Goal: Task Accomplishment & Management: Complete application form

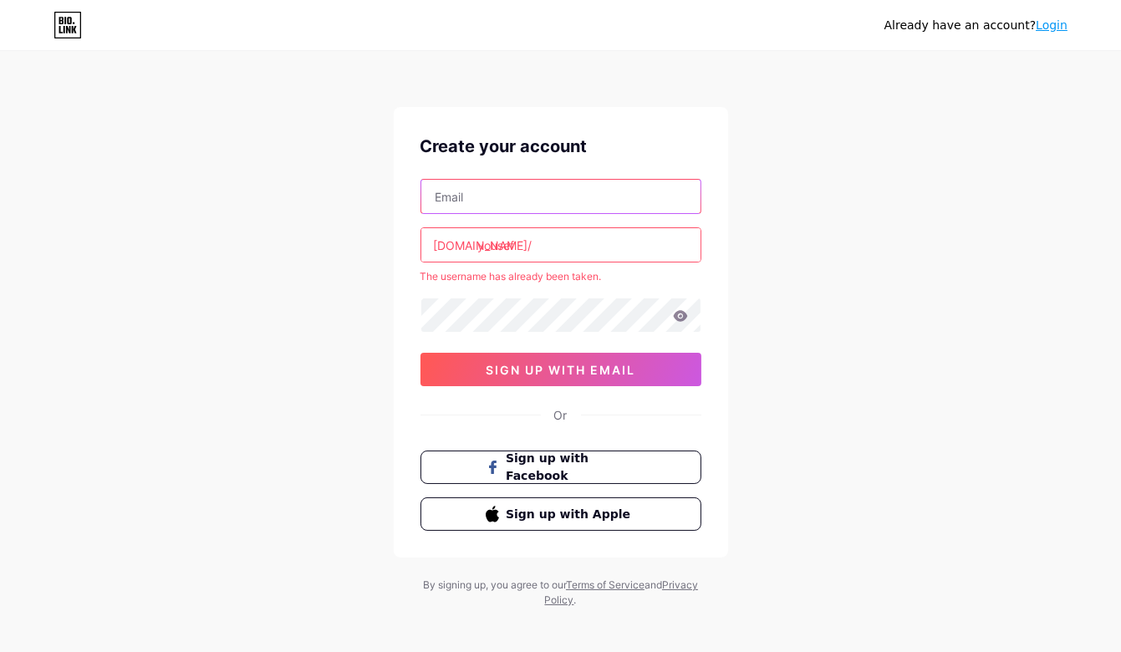
click at [541, 193] on input "text" at bounding box center [560, 196] width 279 height 33
type input "[EMAIL_ADDRESS][DOMAIN_NAME]"
click at [530, 245] on input "yousef" at bounding box center [560, 244] width 279 height 33
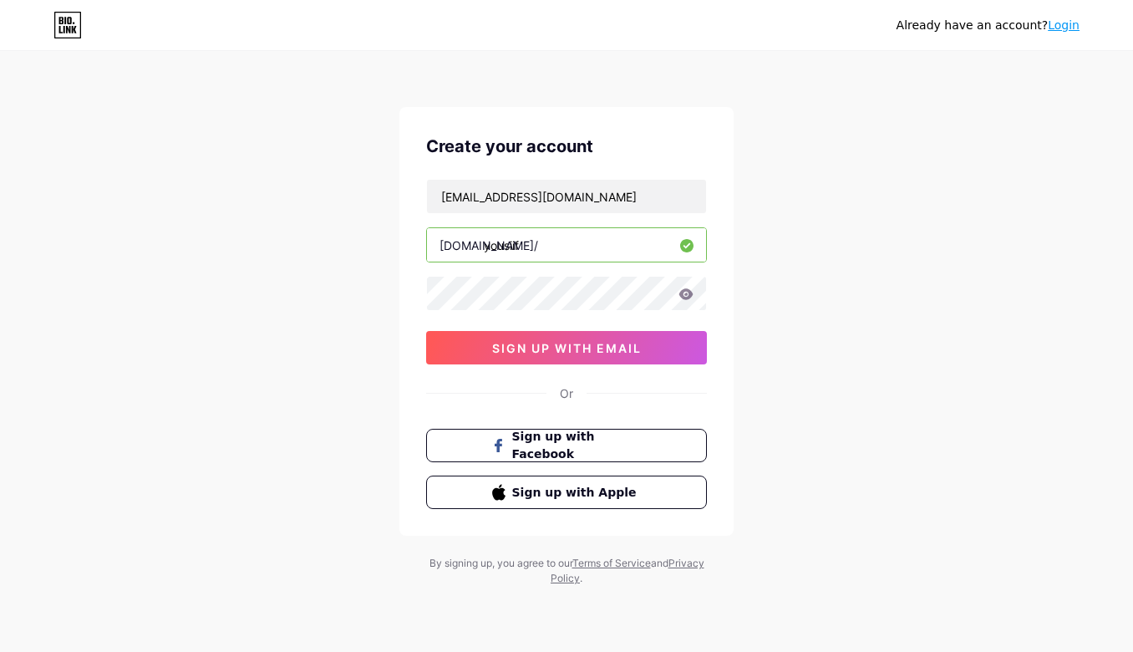
type input "yousiif"
click at [575, 342] on span "sign up with email" at bounding box center [567, 348] width 150 height 14
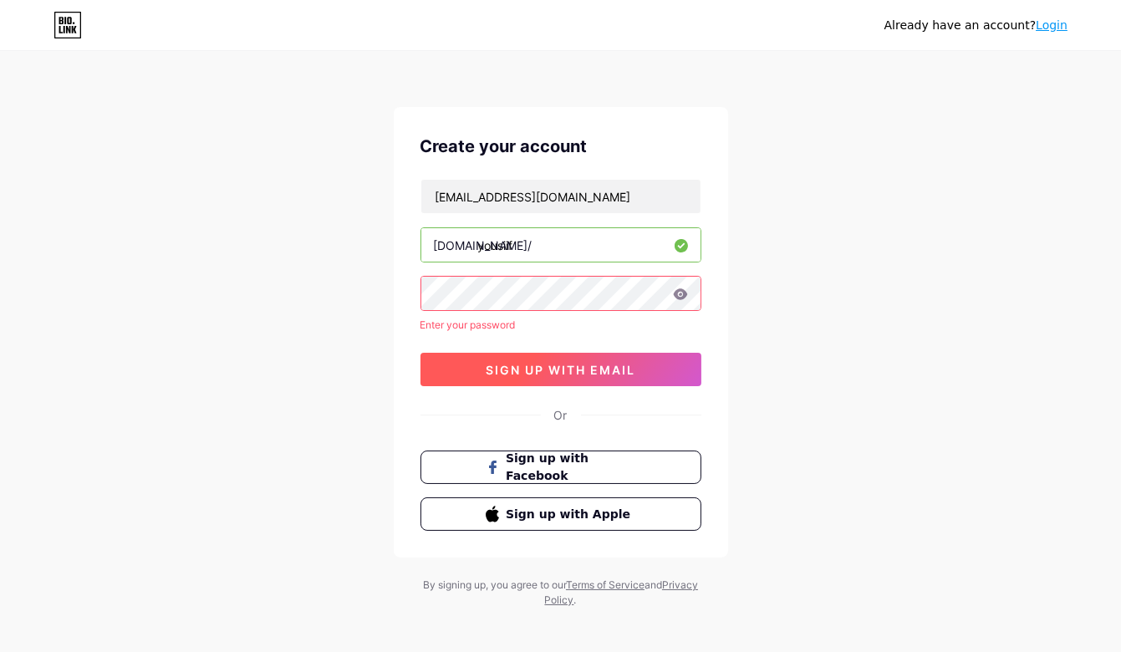
click at [559, 363] on span "sign up with email" at bounding box center [560, 370] width 150 height 14
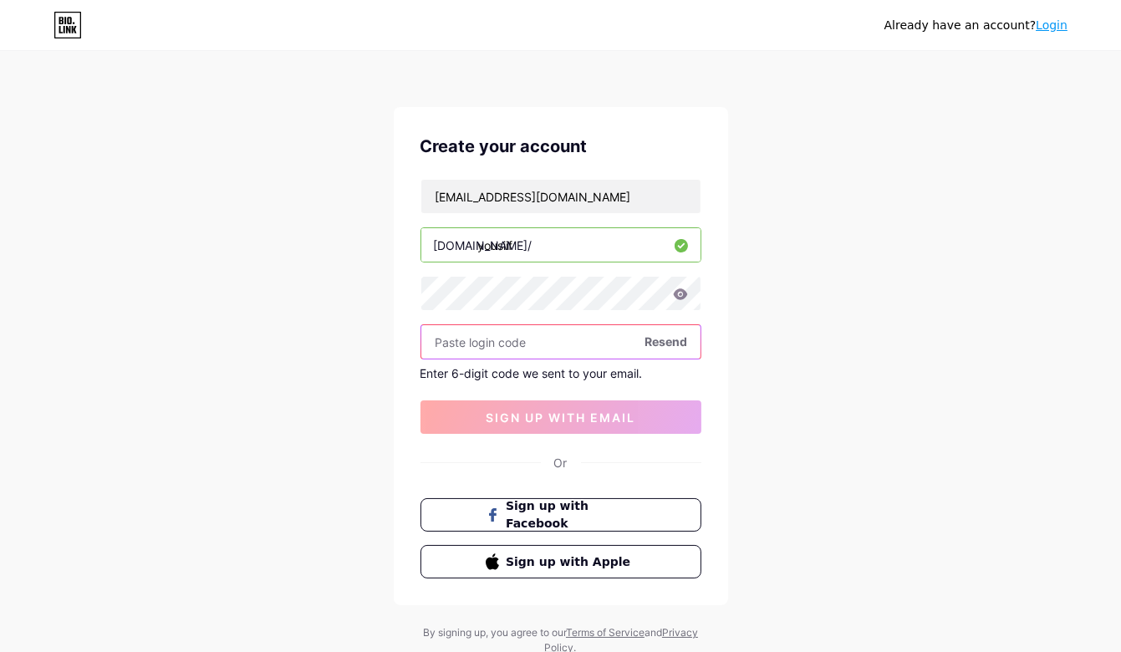
paste input "762315"
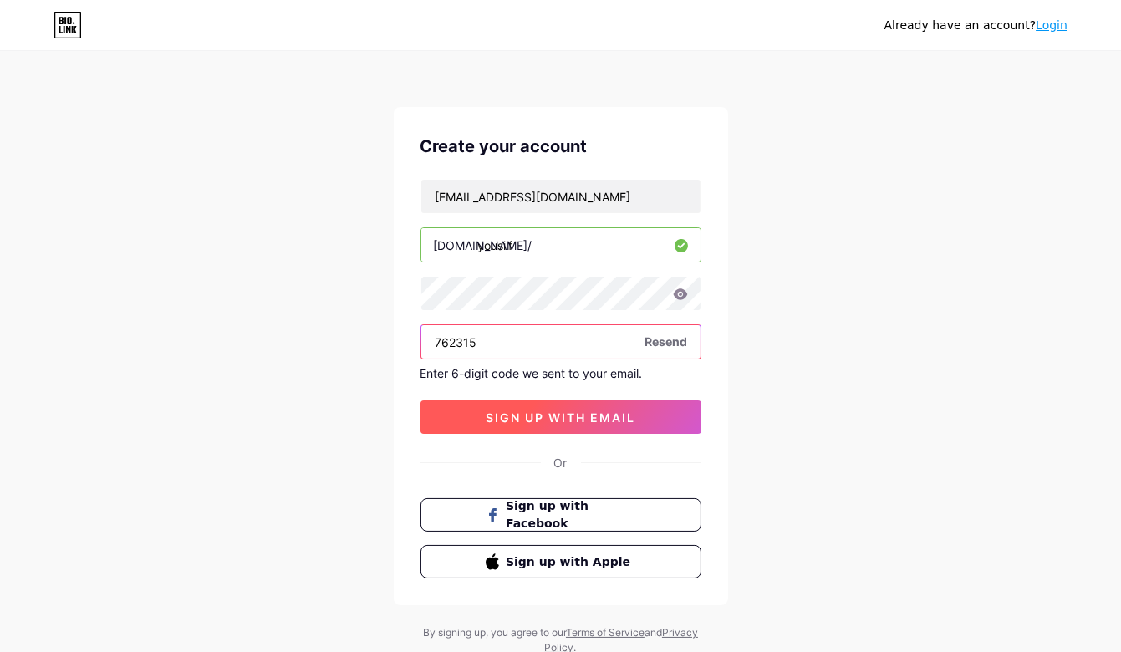
type input "762315"
click at [532, 419] on span "sign up with email" at bounding box center [560, 417] width 150 height 14
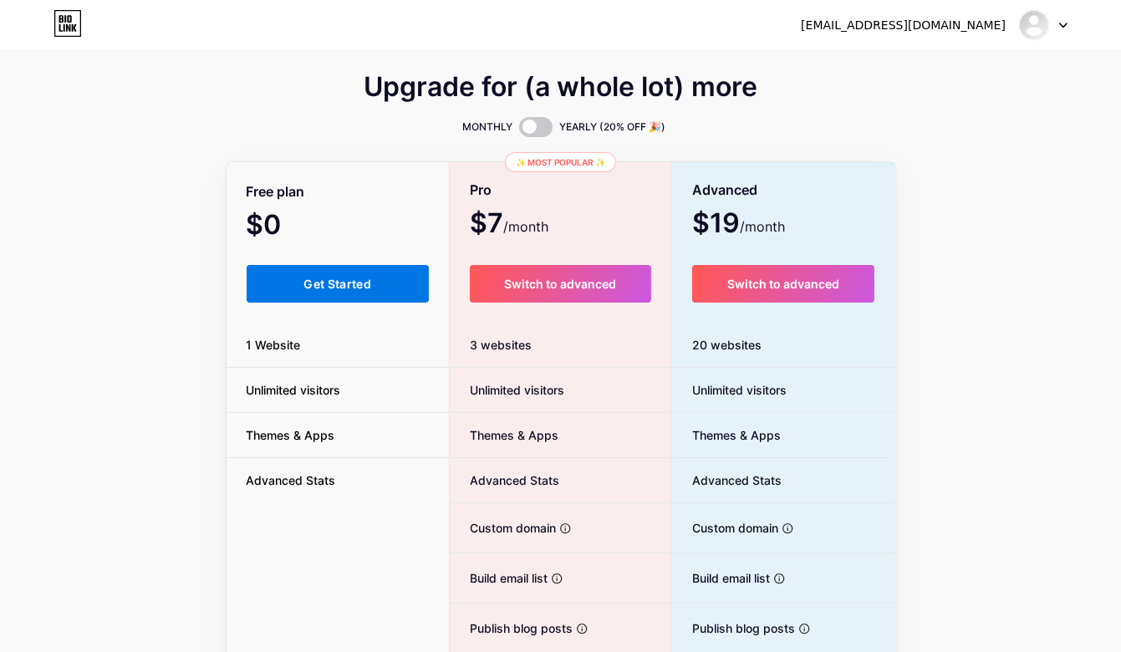
click at [343, 283] on span "Get Started" at bounding box center [337, 284] width 68 height 14
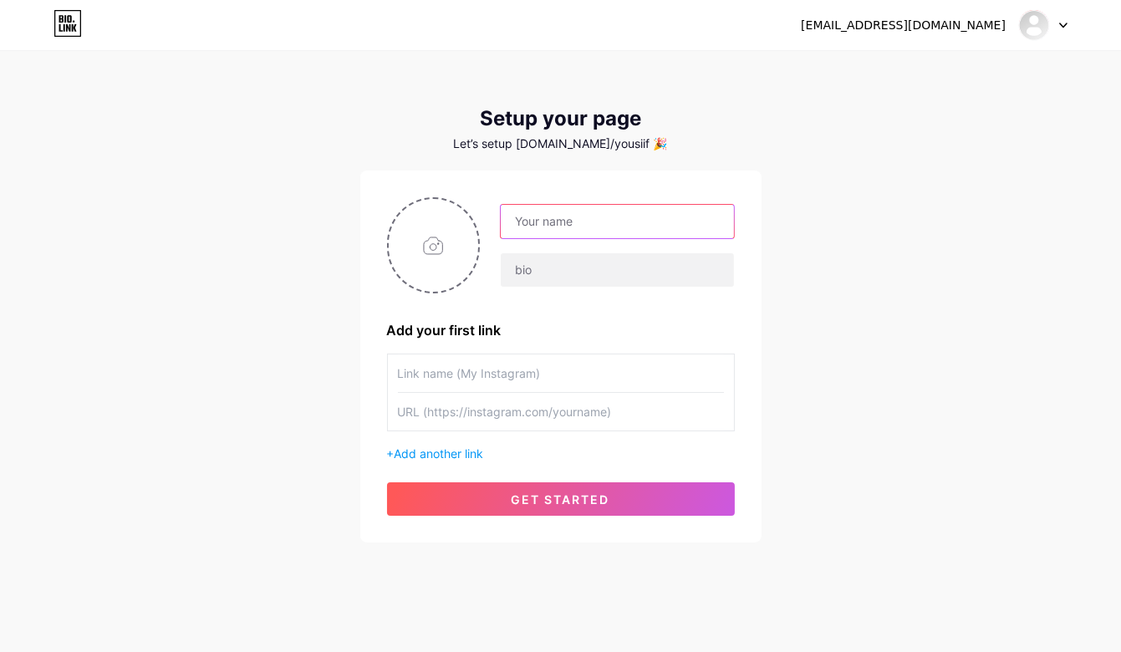
click at [614, 216] on input "text" at bounding box center [617, 221] width 232 height 33
type input "[PERSON_NAME] bin [PERSON_NAME]"
click at [541, 278] on input "text" at bounding box center [617, 269] width 232 height 33
type input "golden horse"
click at [548, 373] on input "text" at bounding box center [561, 373] width 326 height 38
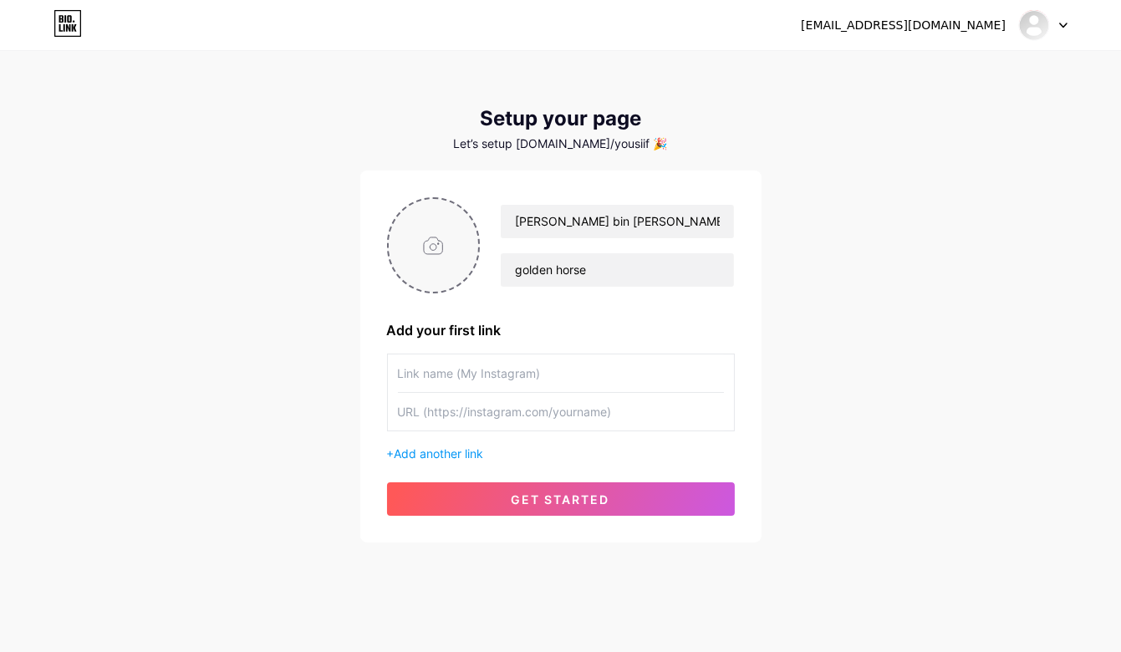
click at [421, 259] on input "file" at bounding box center [434, 245] width 90 height 93
type input "C:\fakepath\YOUSEF PHOTO.jpg"
click at [506, 367] on input "text" at bounding box center [561, 373] width 326 height 38
click at [473, 409] on input "text" at bounding box center [561, 412] width 326 height 38
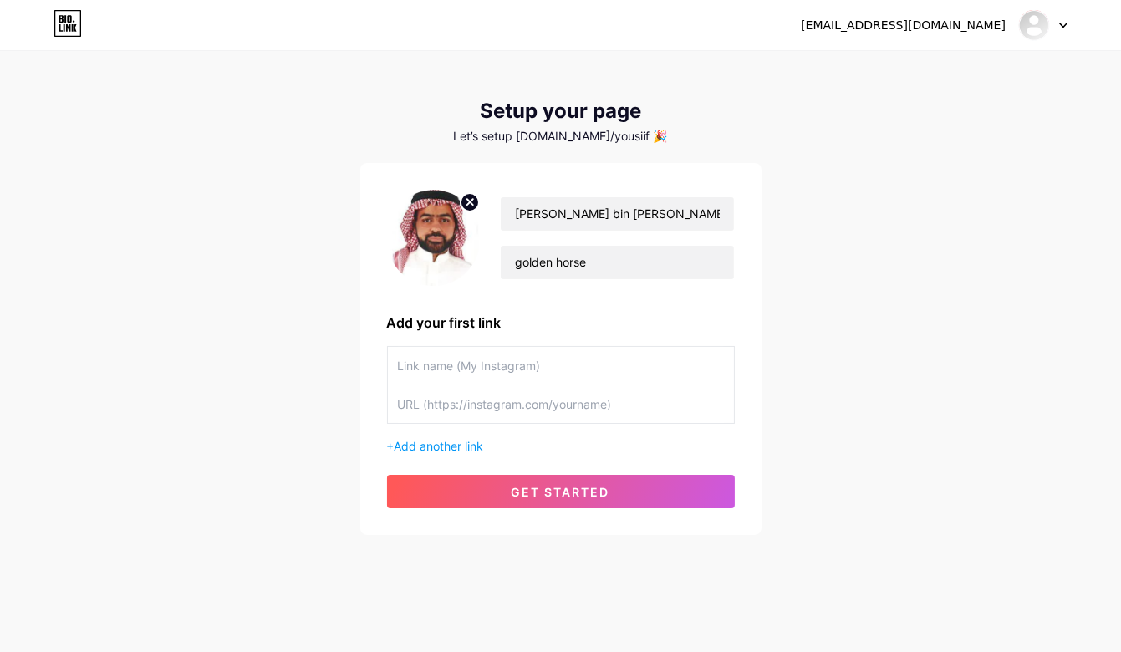
scroll to position [10, 0]
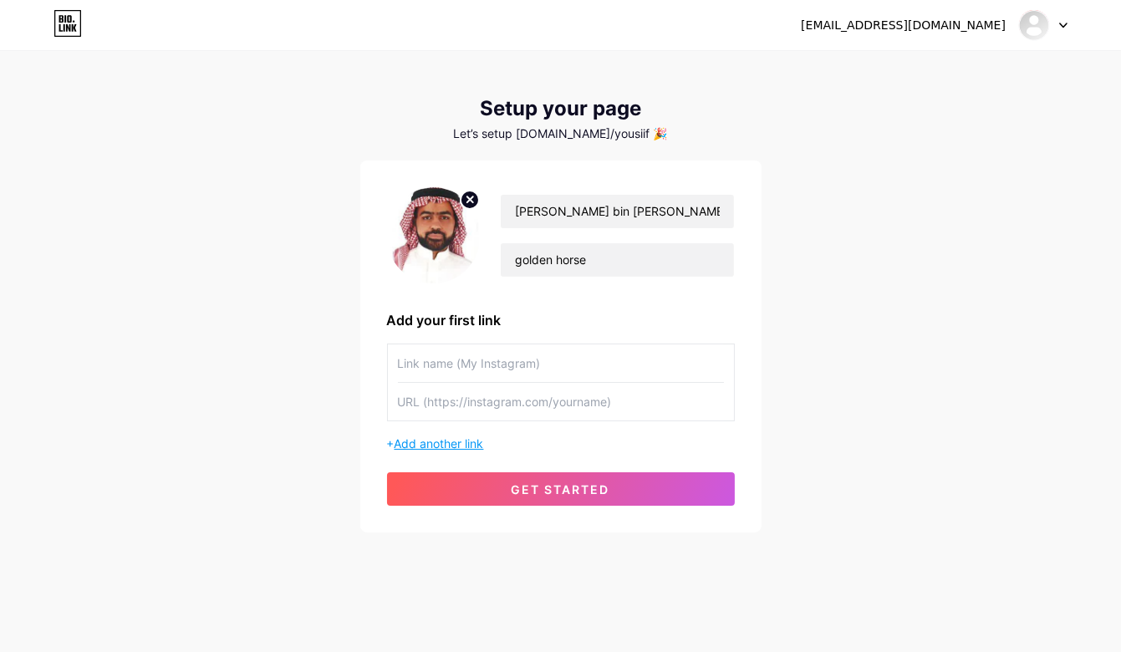
click at [462, 436] on span "Add another link" at bounding box center [438, 443] width 89 height 14
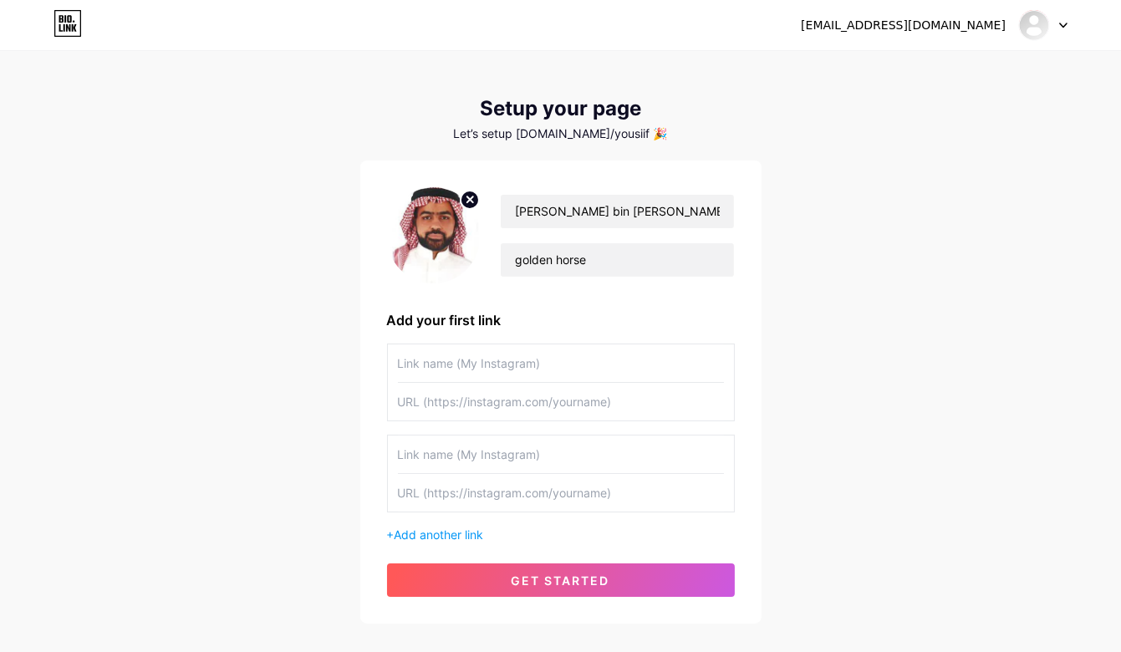
click at [499, 453] on input "text" at bounding box center [561, 454] width 326 height 38
click at [524, 358] on input "text" at bounding box center [561, 363] width 326 height 38
type input "whatsaapp"
click at [483, 406] on input "text" at bounding box center [561, 402] width 326 height 38
type input "yousef.binahmed"
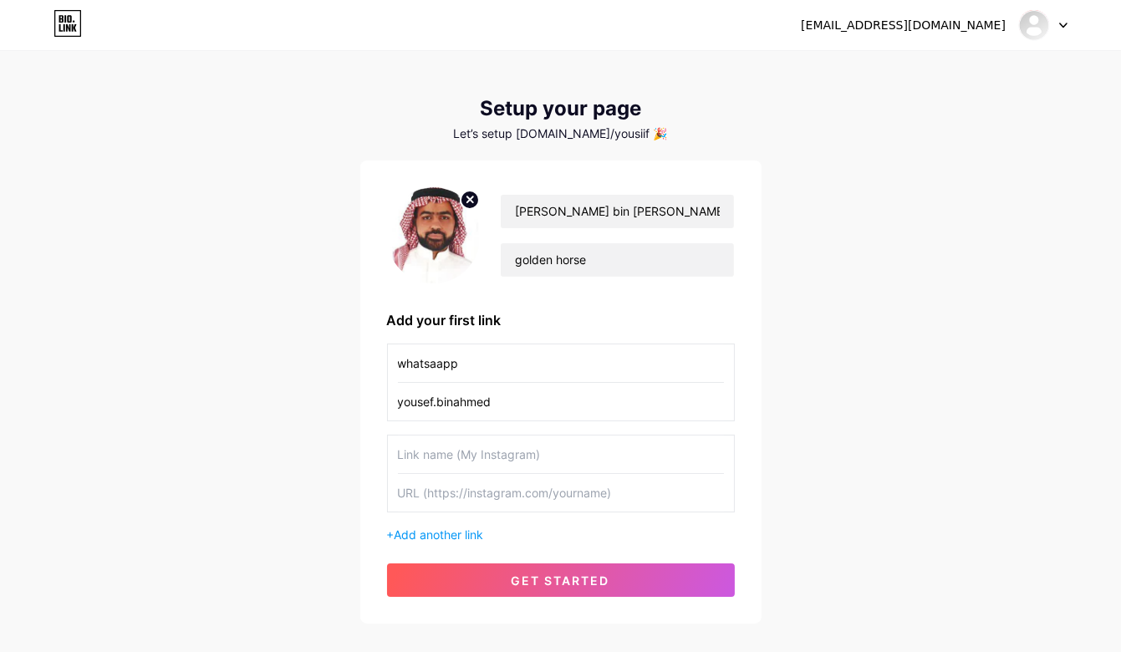
click at [463, 464] on input "text" at bounding box center [561, 454] width 326 height 38
type input "whatsapp"
click at [485, 495] on input "text" at bounding box center [561, 493] width 326 height 38
type input "[PHONE_NUMBER]"
click at [468, 534] on span "Add another link" at bounding box center [438, 534] width 89 height 14
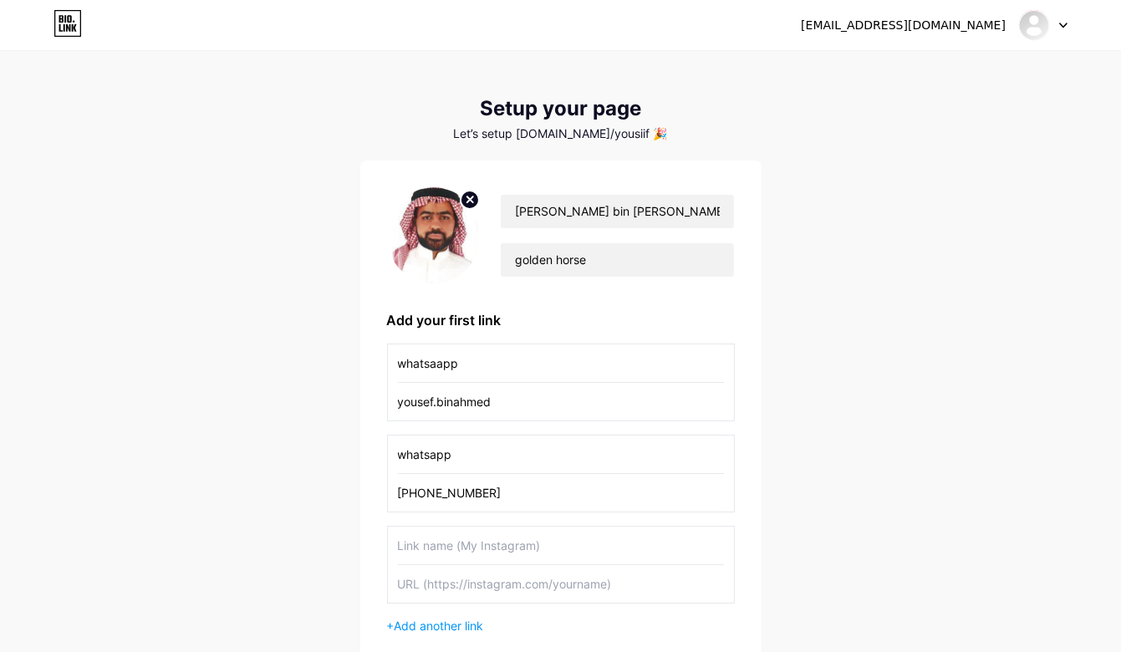
click at [471, 534] on input "text" at bounding box center [561, 545] width 326 height 38
type input "call"
drag, startPoint x: 488, startPoint y: 487, endPoint x: 386, endPoint y: 490, distance: 102.0
click at [387, 490] on div "whatsapp [PHONE_NUMBER]" at bounding box center [561, 474] width 348 height 78
click at [478, 577] on input "text" at bounding box center [561, 584] width 326 height 38
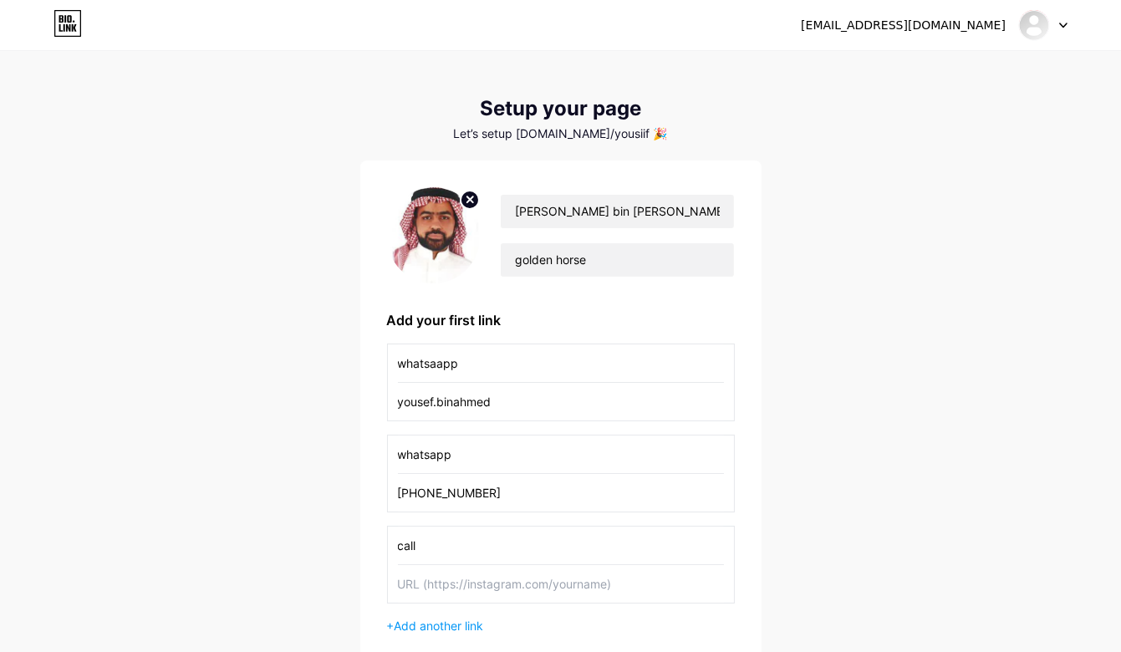
paste input "[PHONE_NUMBER]"
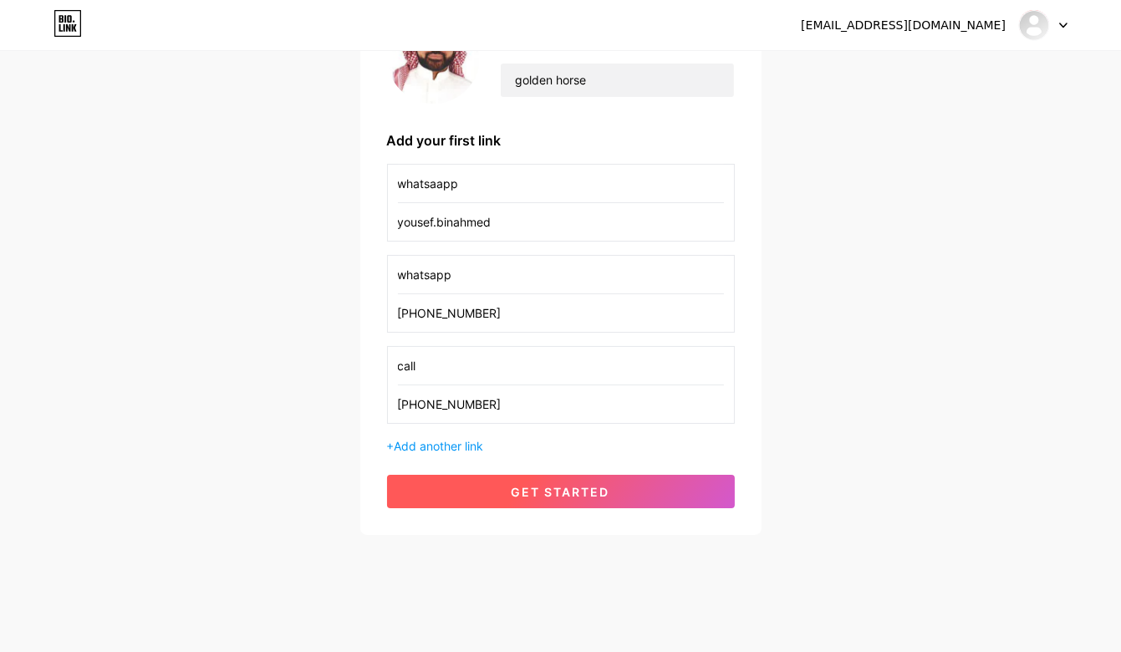
click at [556, 499] on button "get started" at bounding box center [561, 491] width 348 height 33
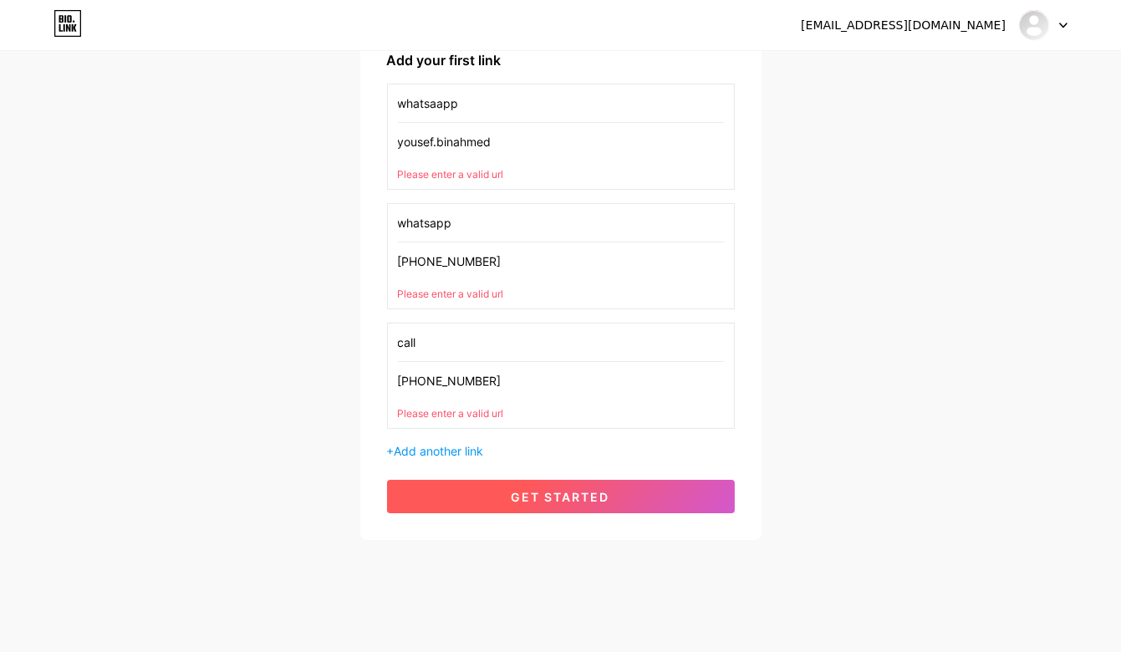
scroll to position [275, 0]
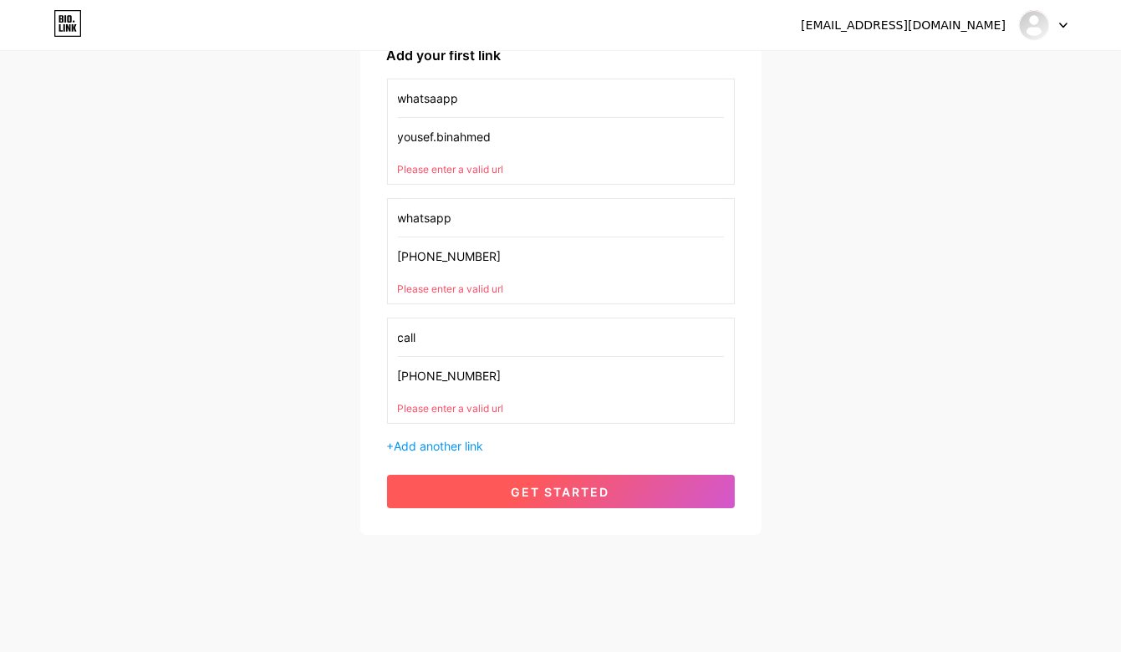
click at [552, 490] on span "get started" at bounding box center [560, 492] width 99 height 14
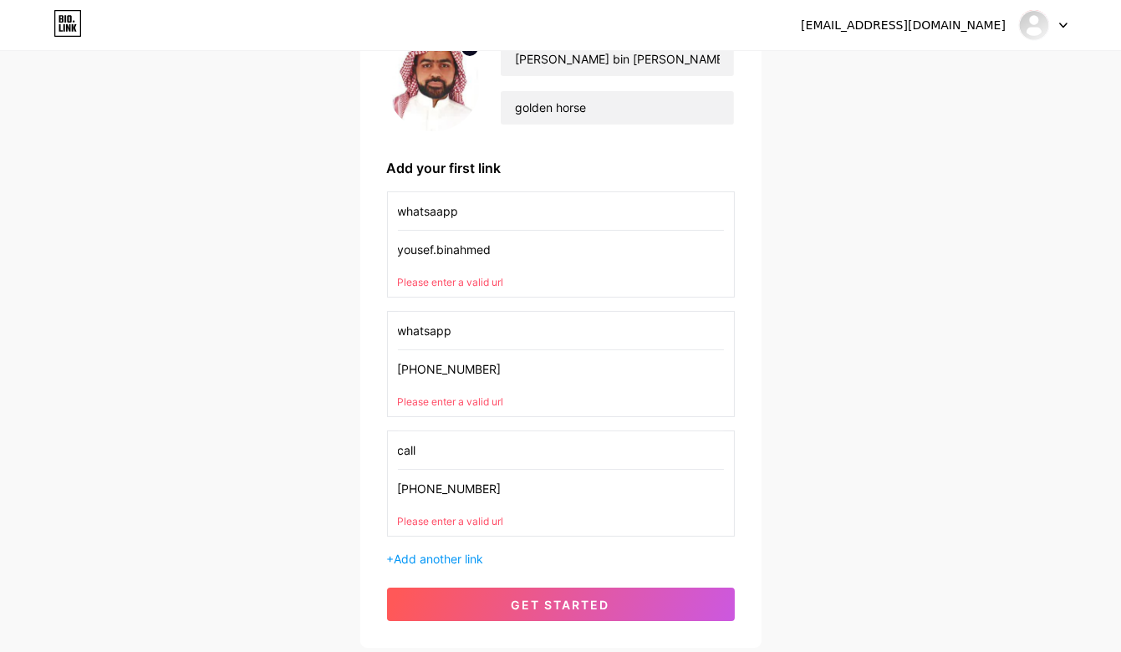
scroll to position [167, 0]
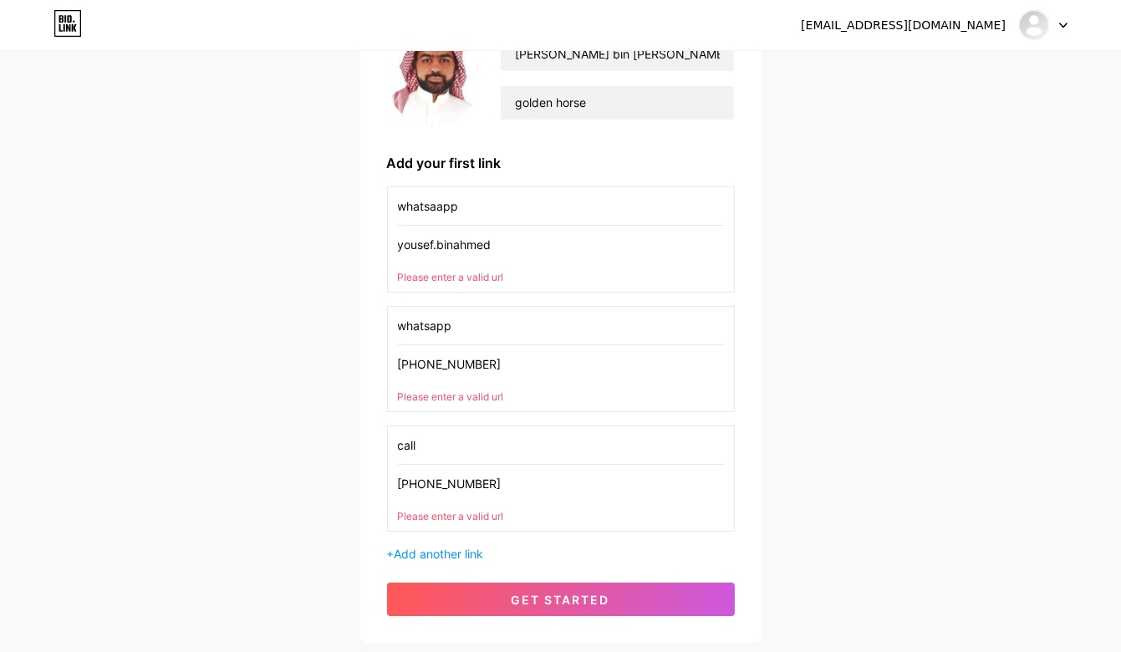
click at [493, 480] on input "[PHONE_NUMBER]" at bounding box center [561, 484] width 326 height 38
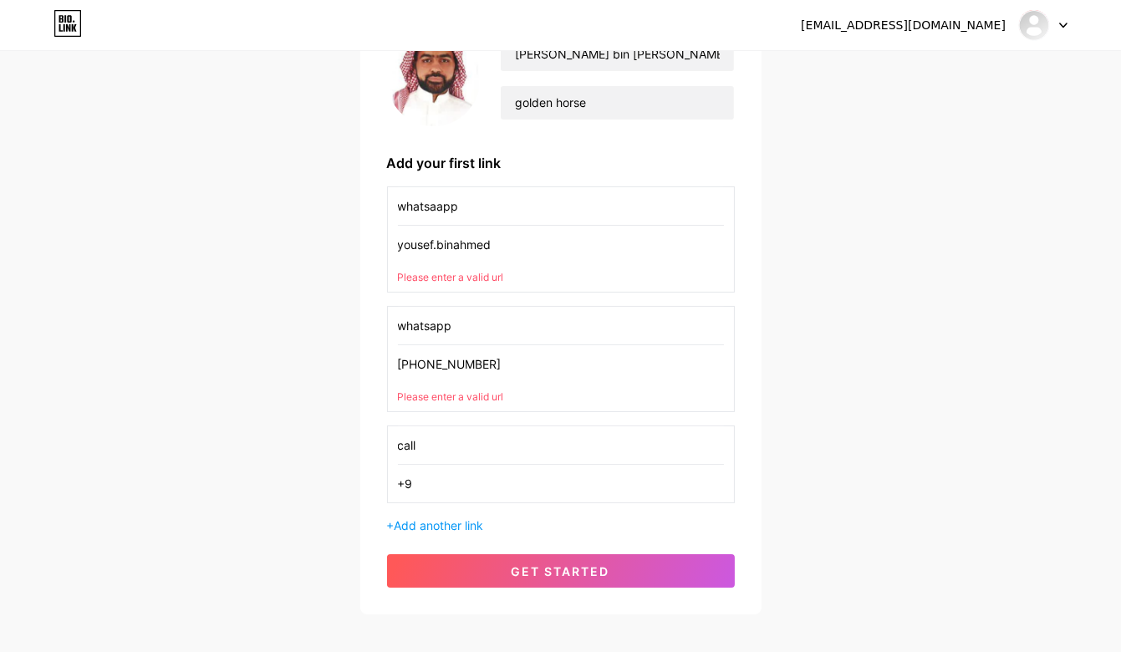
type input "+"
click at [437, 435] on input "call" at bounding box center [561, 445] width 326 height 38
type input "c"
click at [481, 363] on input "[PHONE_NUMBER]" at bounding box center [561, 364] width 326 height 38
click at [495, 353] on input "[PHONE_NUMBER]" at bounding box center [561, 364] width 326 height 38
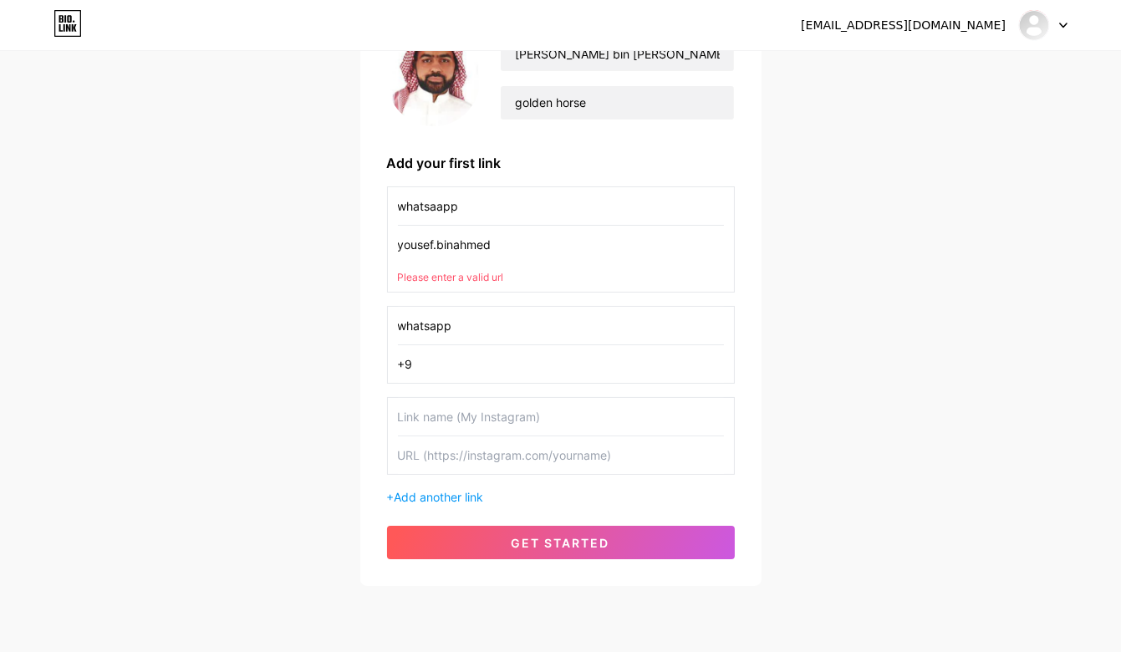
type input "+"
click at [501, 242] on input "yousef.binahmed" at bounding box center [561, 245] width 326 height 38
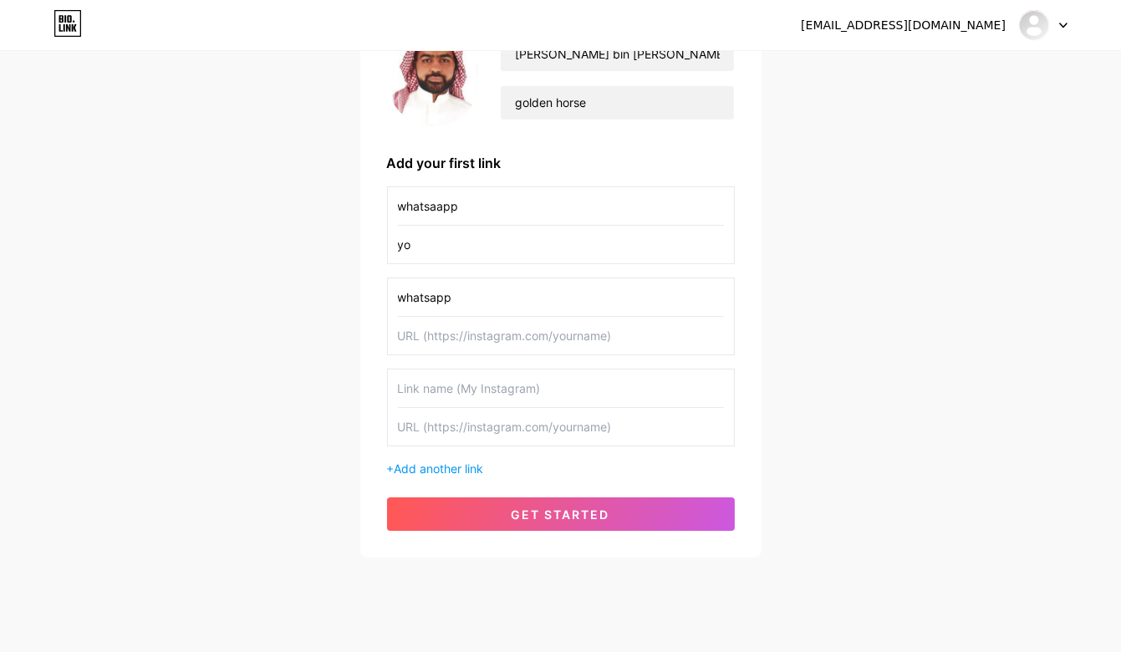
type input "y"
click at [480, 205] on input "whatsaapp" at bounding box center [561, 206] width 326 height 38
type input "w"
type input "instagram"
click at [503, 246] on input "text" at bounding box center [561, 245] width 326 height 38
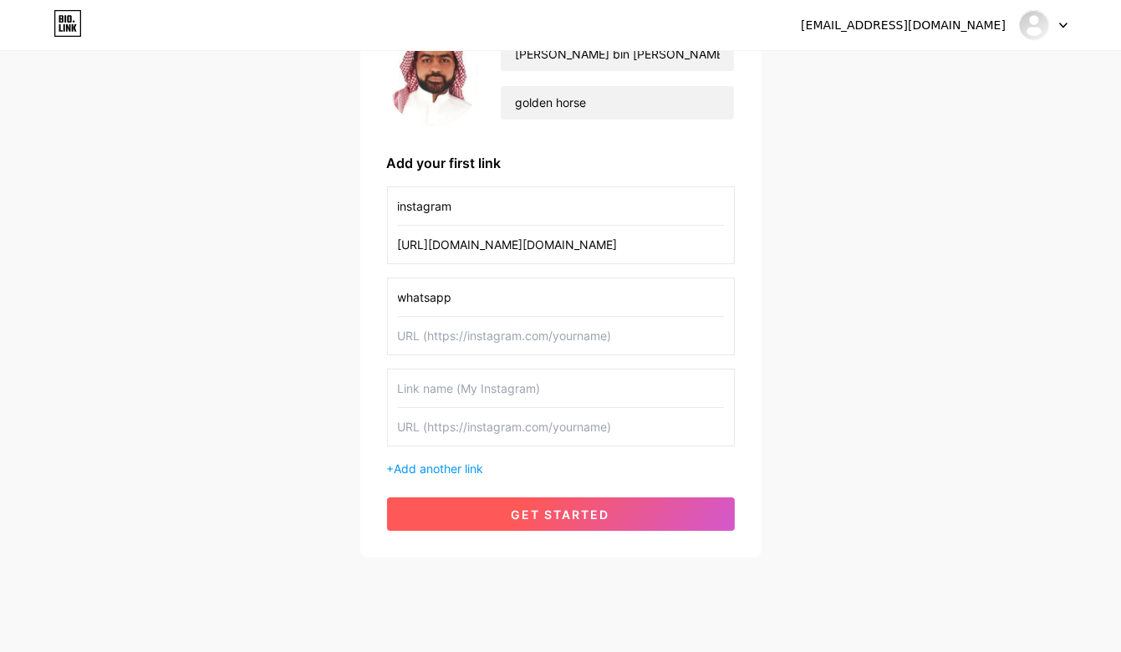
type input "[URL][DOMAIN_NAME][DOMAIN_NAME]"
click at [558, 507] on span "get started" at bounding box center [560, 514] width 99 height 14
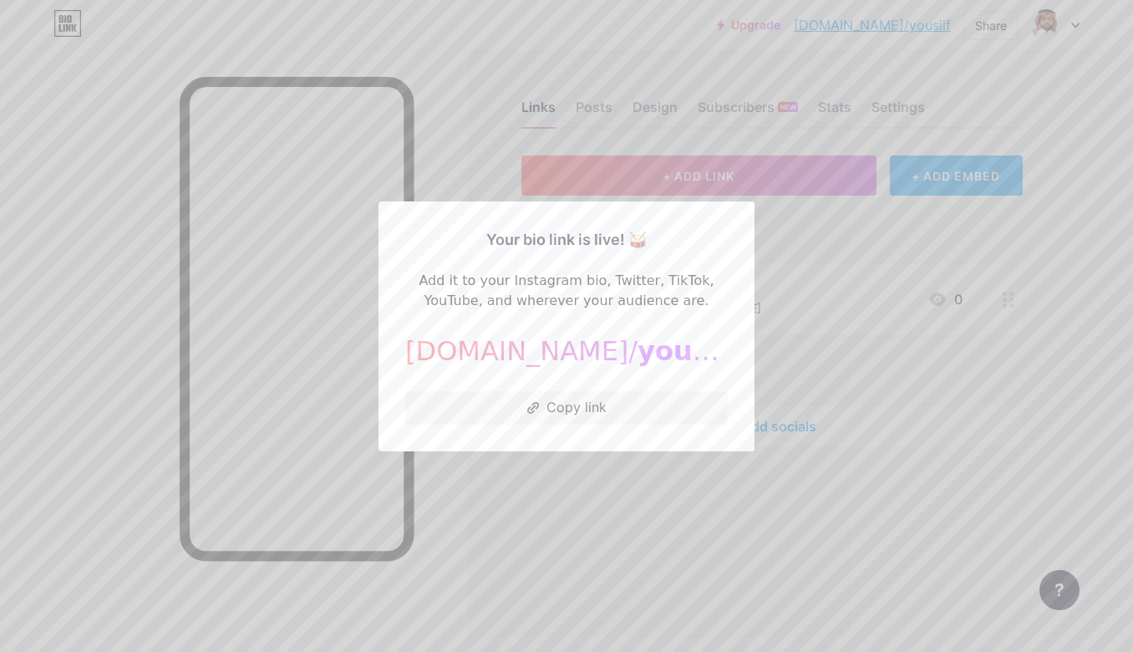
click at [448, 143] on div at bounding box center [566, 326] width 1133 height 652
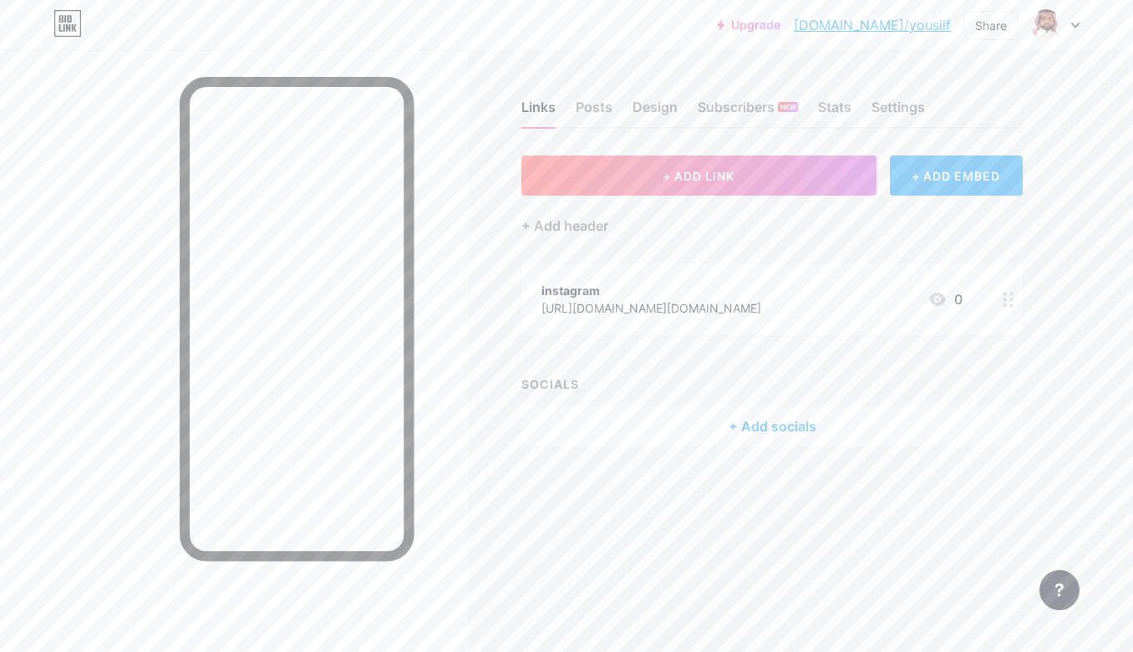
click at [928, 182] on div "+ ADD EMBED" at bounding box center [956, 175] width 133 height 40
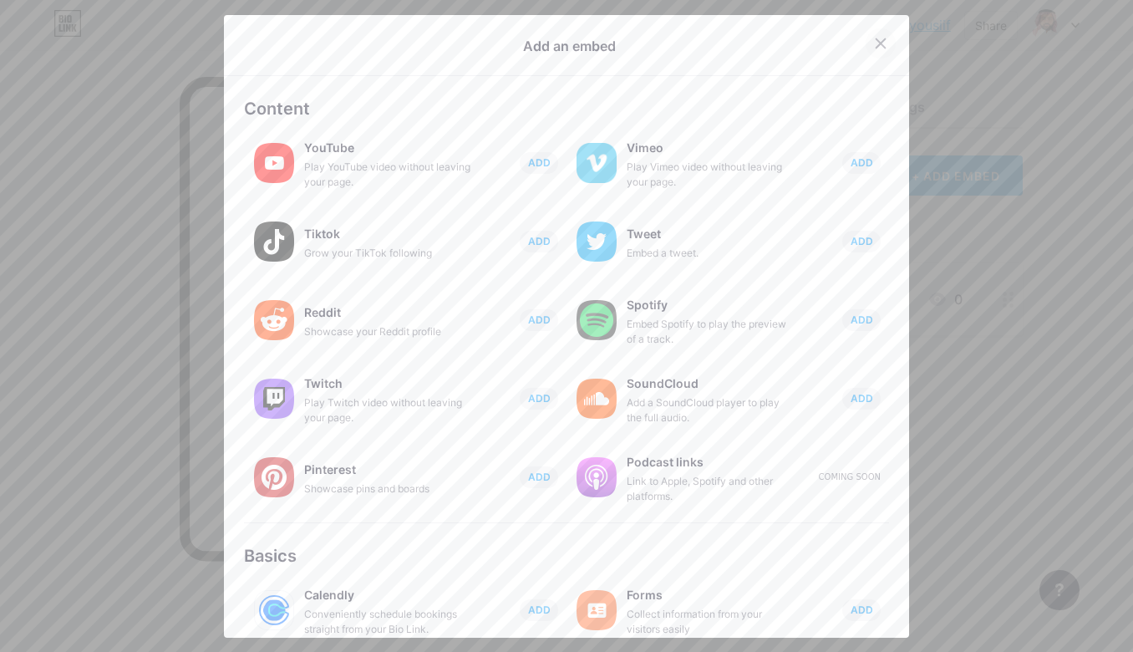
click at [877, 40] on icon at bounding box center [881, 42] width 9 height 9
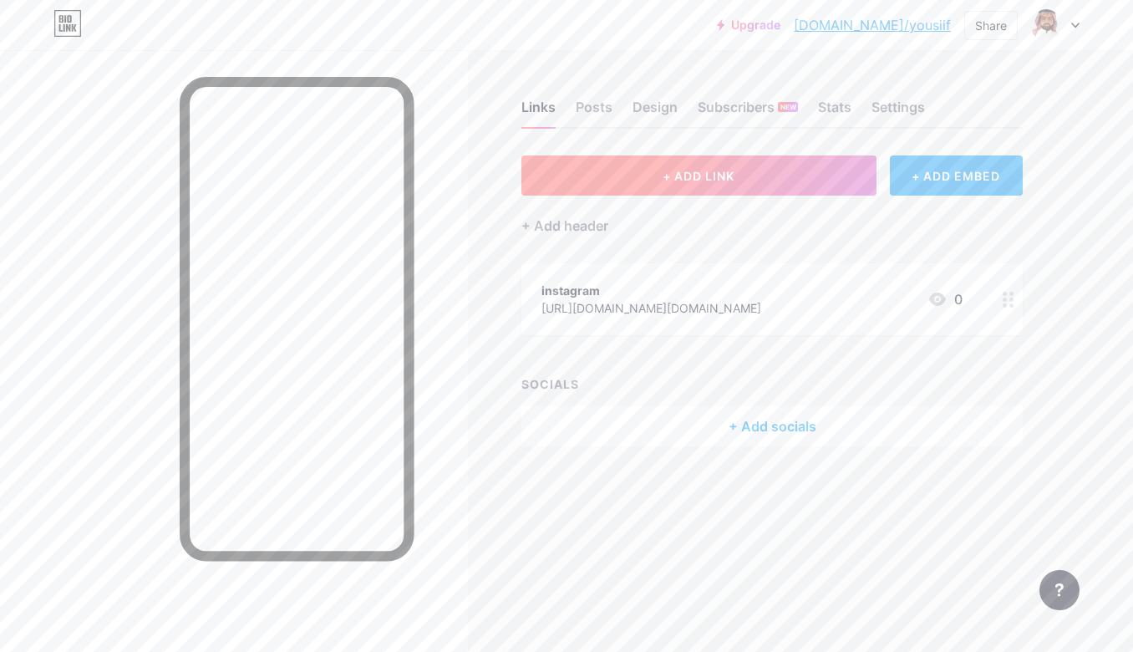
click at [722, 173] on span "+ ADD LINK" at bounding box center [699, 176] width 72 height 14
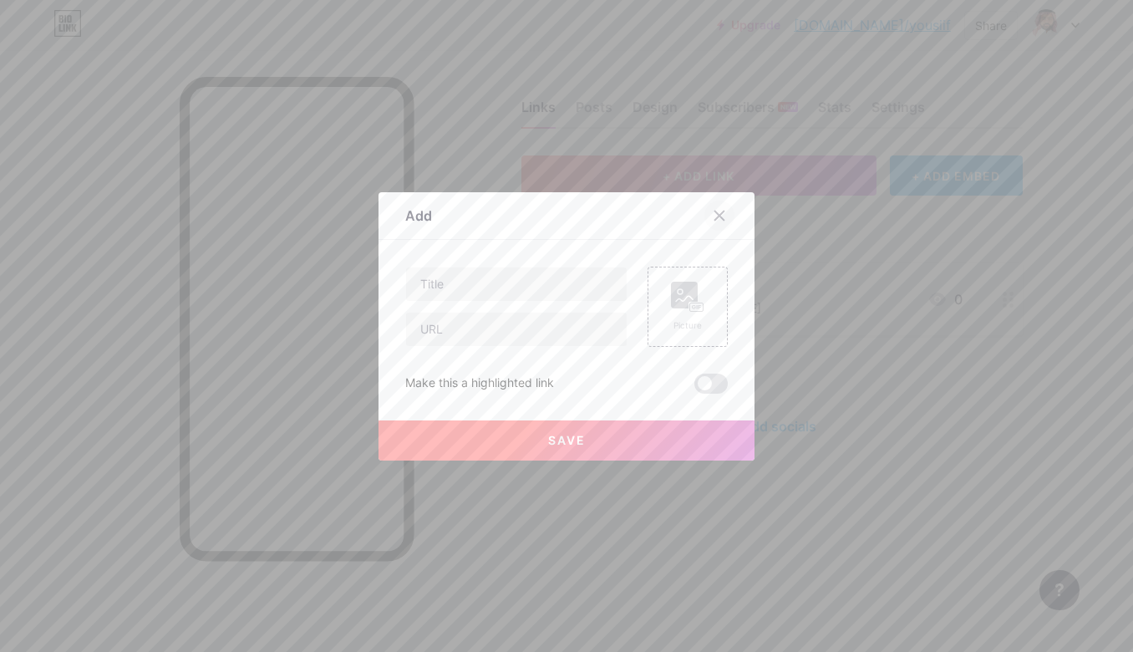
click at [713, 216] on icon at bounding box center [719, 215] width 13 height 13
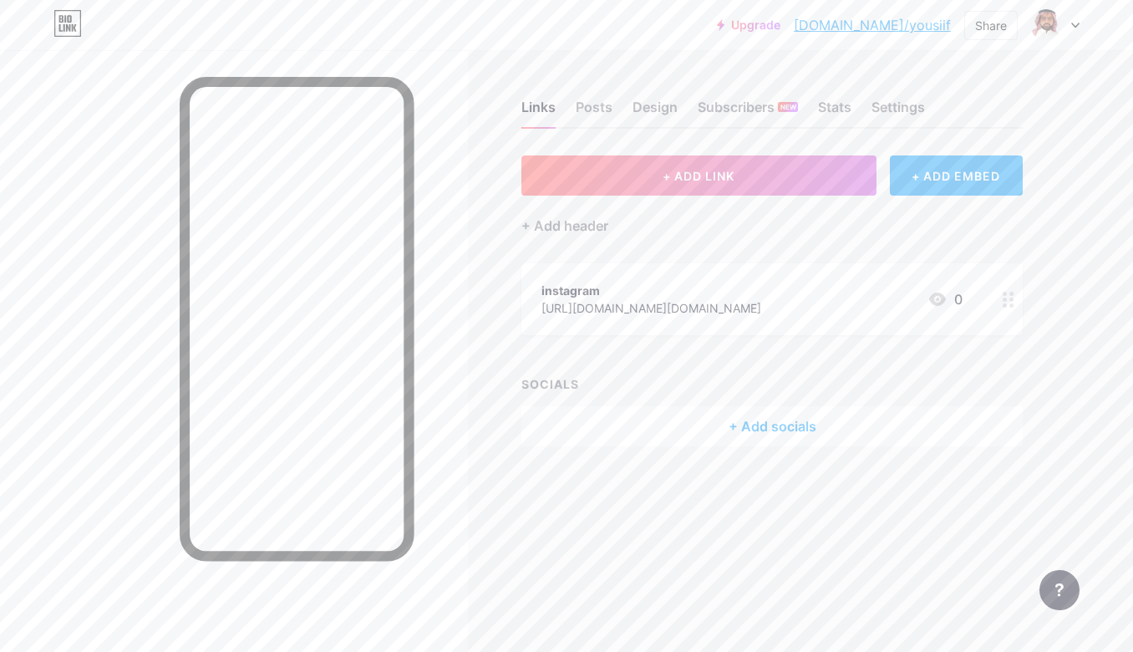
click at [739, 432] on div "+ Add socials" at bounding box center [771, 426] width 501 height 40
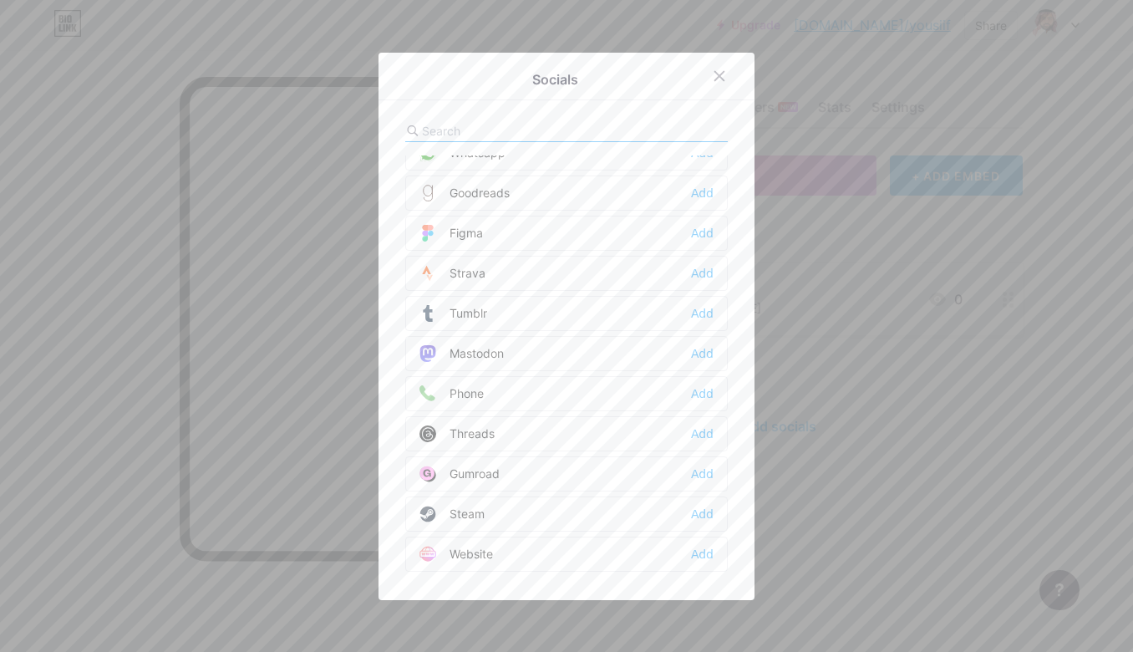
scroll to position [1472, 0]
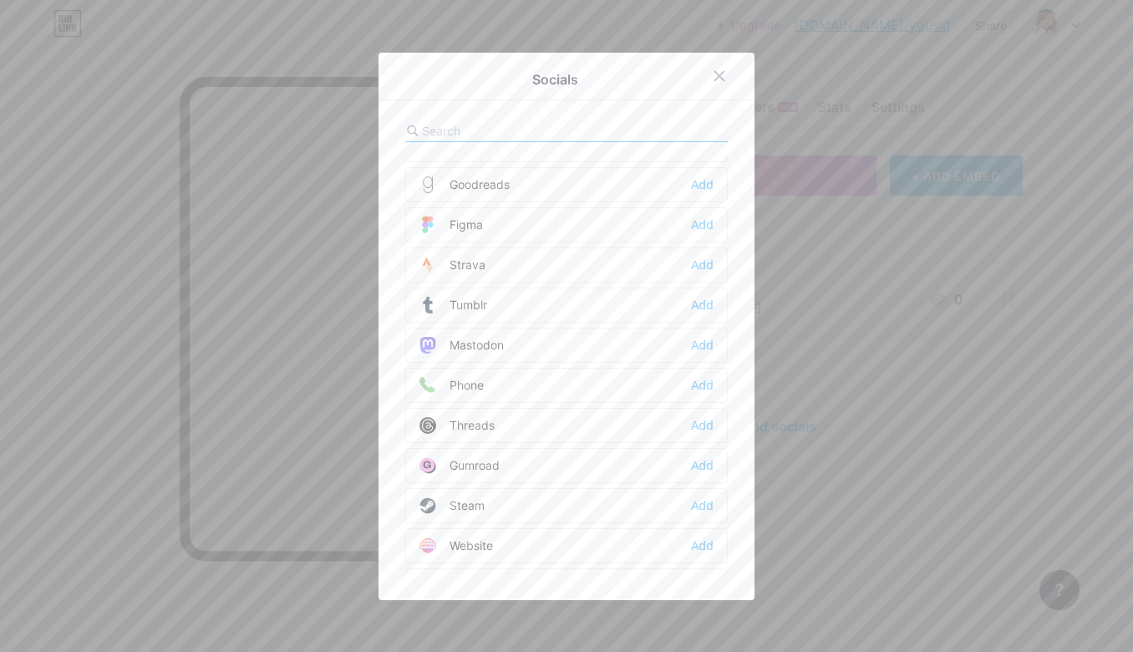
click at [503, 368] on div "Phone Add" at bounding box center [566, 385] width 323 height 35
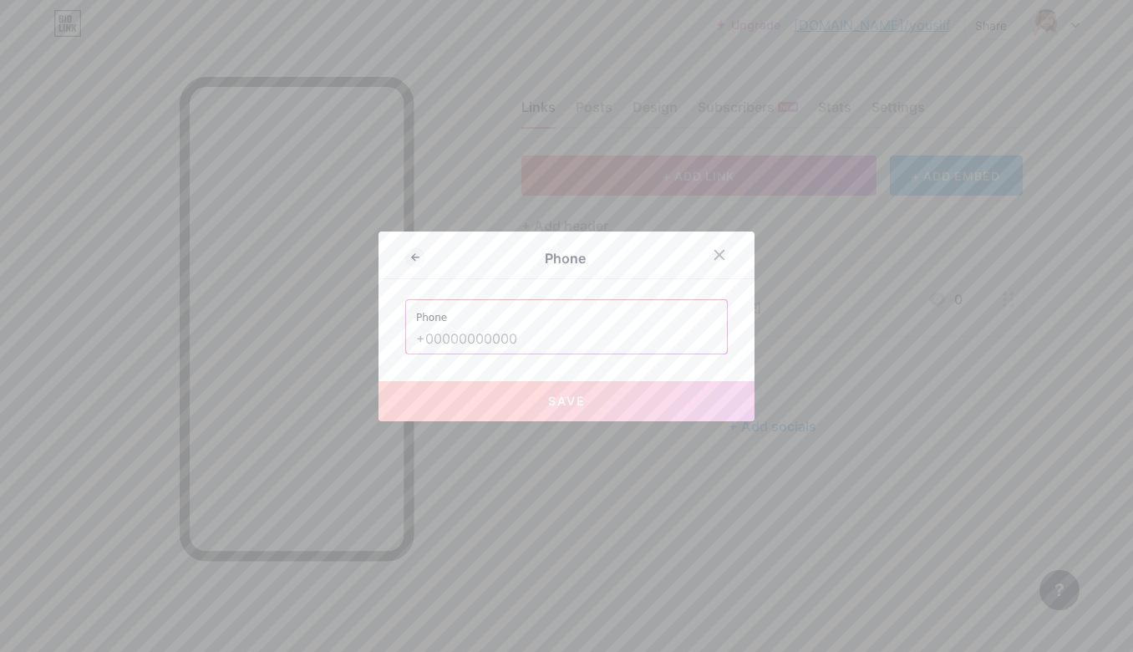
click at [429, 351] on input "text" at bounding box center [566, 339] width 301 height 28
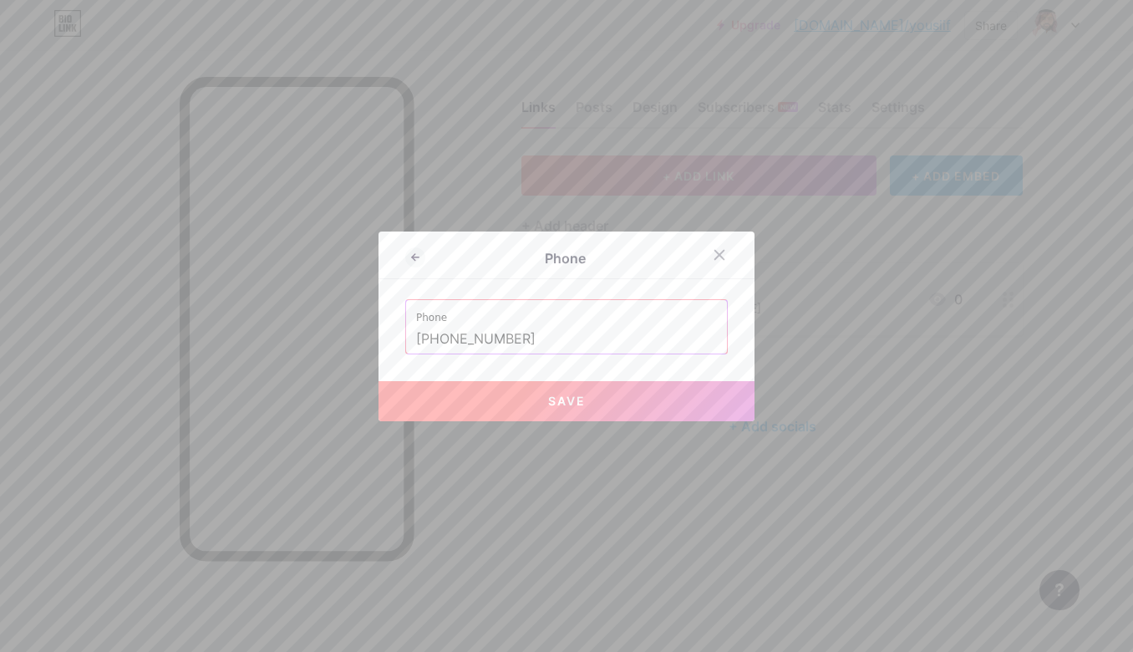
click at [548, 404] on span "Save" at bounding box center [567, 401] width 38 height 14
type input "tel:[PHONE_NUMBER]"
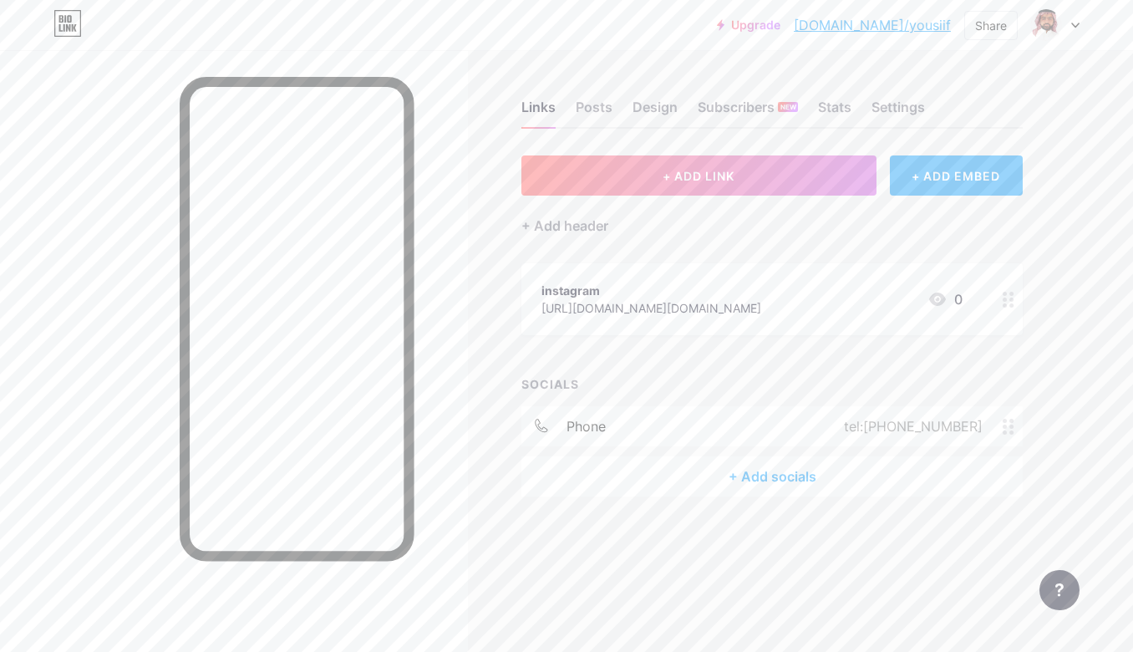
click at [772, 469] on div "+ Add socials" at bounding box center [771, 476] width 501 height 40
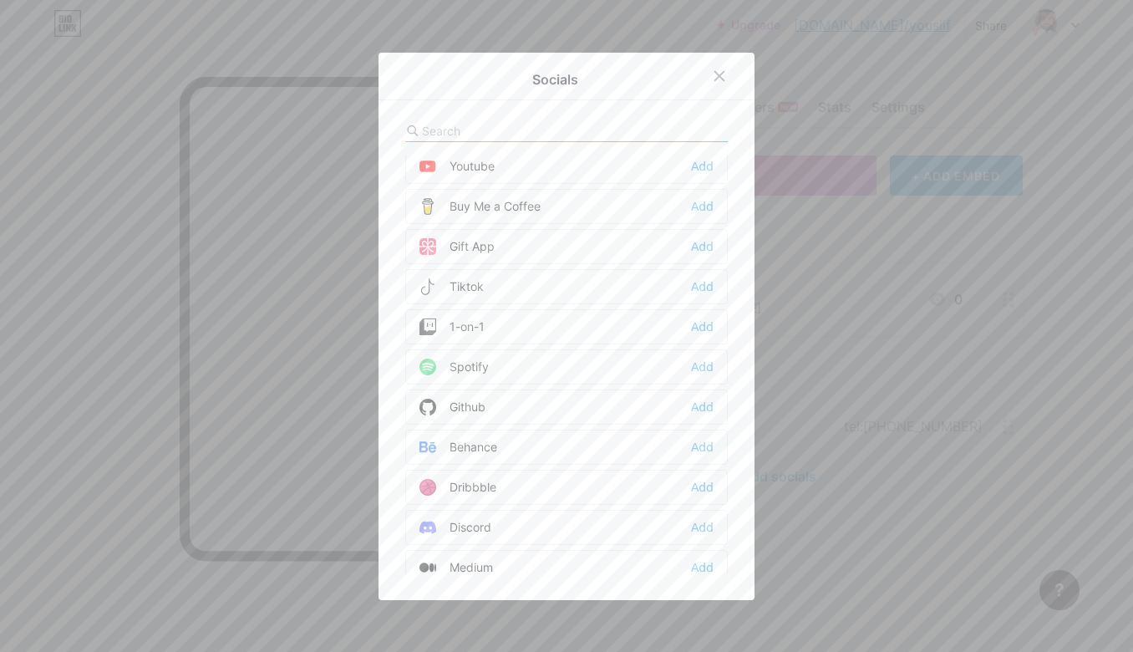
scroll to position [501, 0]
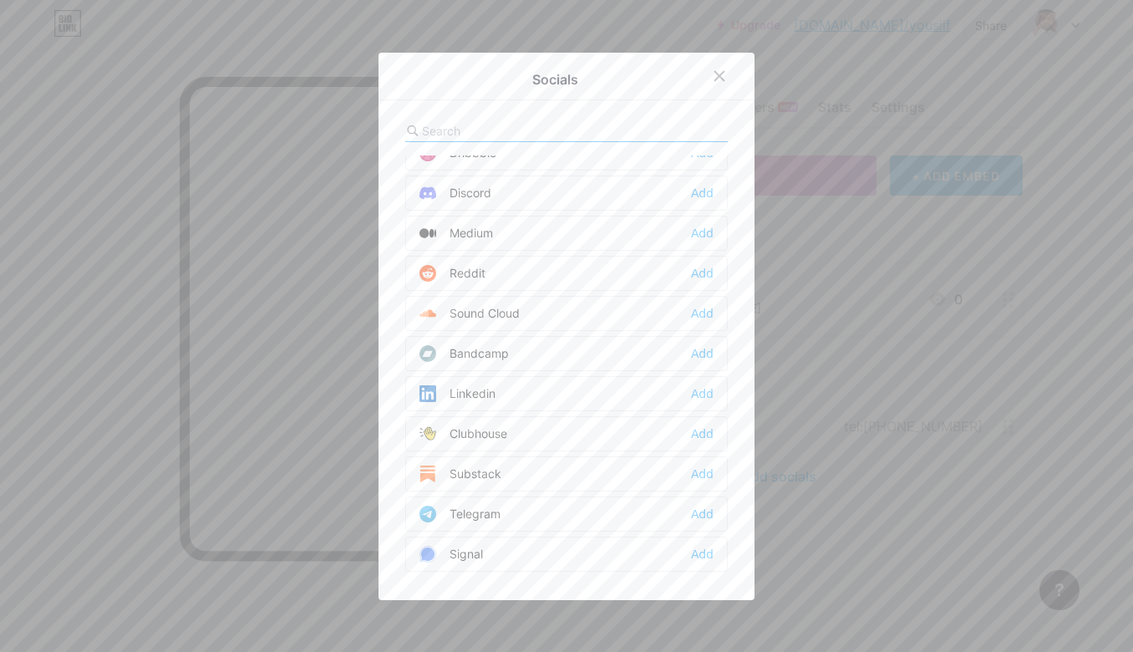
click at [430, 110] on div "Socials Email Add Facebook Add Twitter Add Instagram Add Youtube Add Buy Me a C…" at bounding box center [567, 326] width 376 height 547
click at [435, 123] on input "text" at bounding box center [514, 131] width 185 height 18
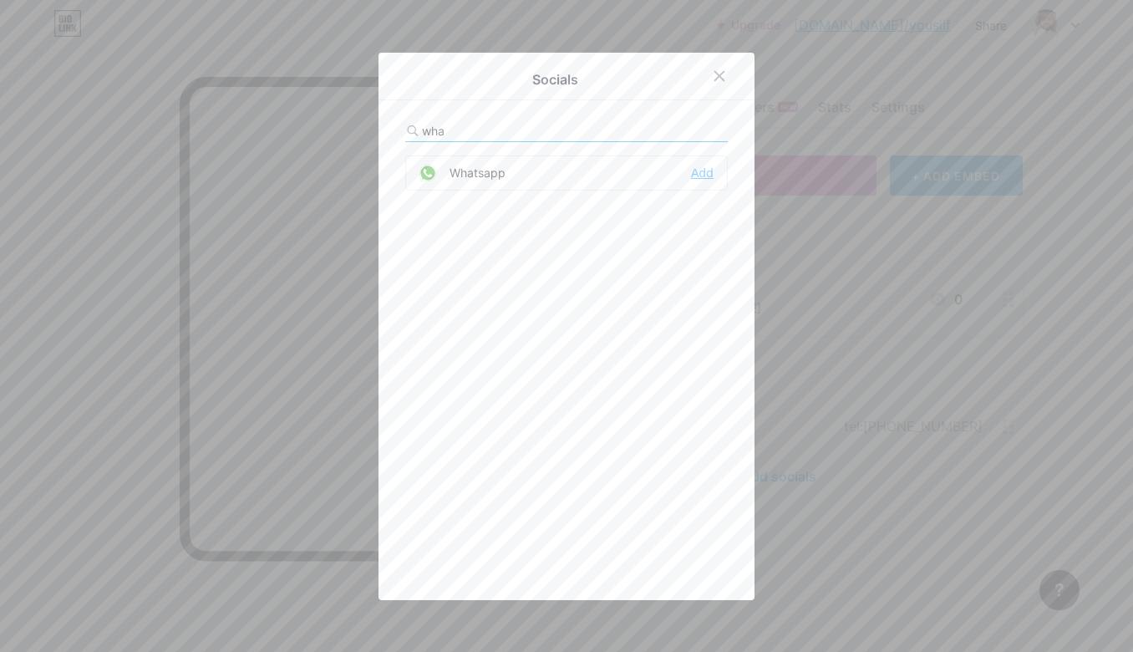
type input "wha"
click at [699, 166] on div "Add" at bounding box center [702, 173] width 23 height 17
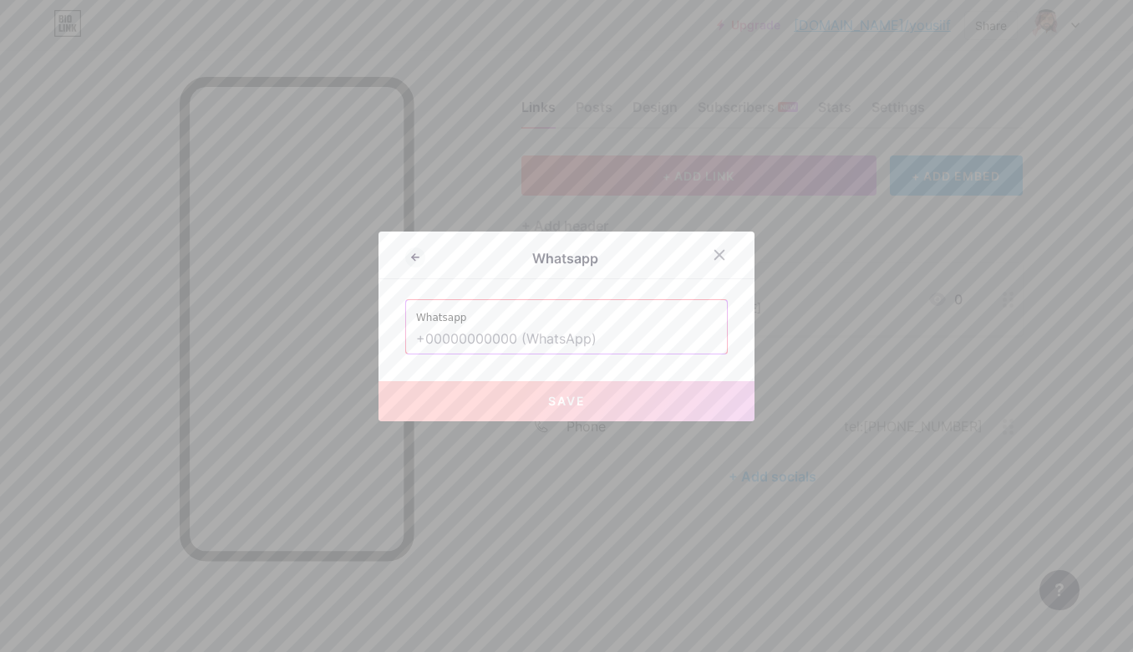
click at [429, 339] on input "text" at bounding box center [566, 339] width 301 height 28
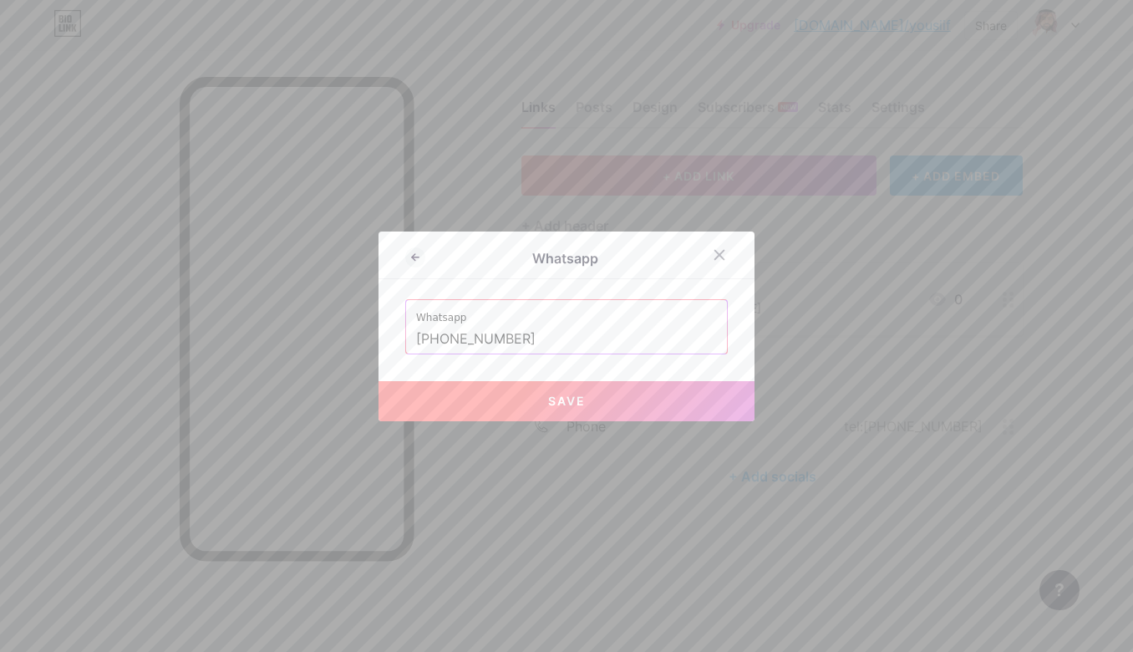
click at [557, 394] on span "Save" at bounding box center [567, 401] width 38 height 14
type input "[URL][DOMAIN_NAME][PHONE_NUMBER]"
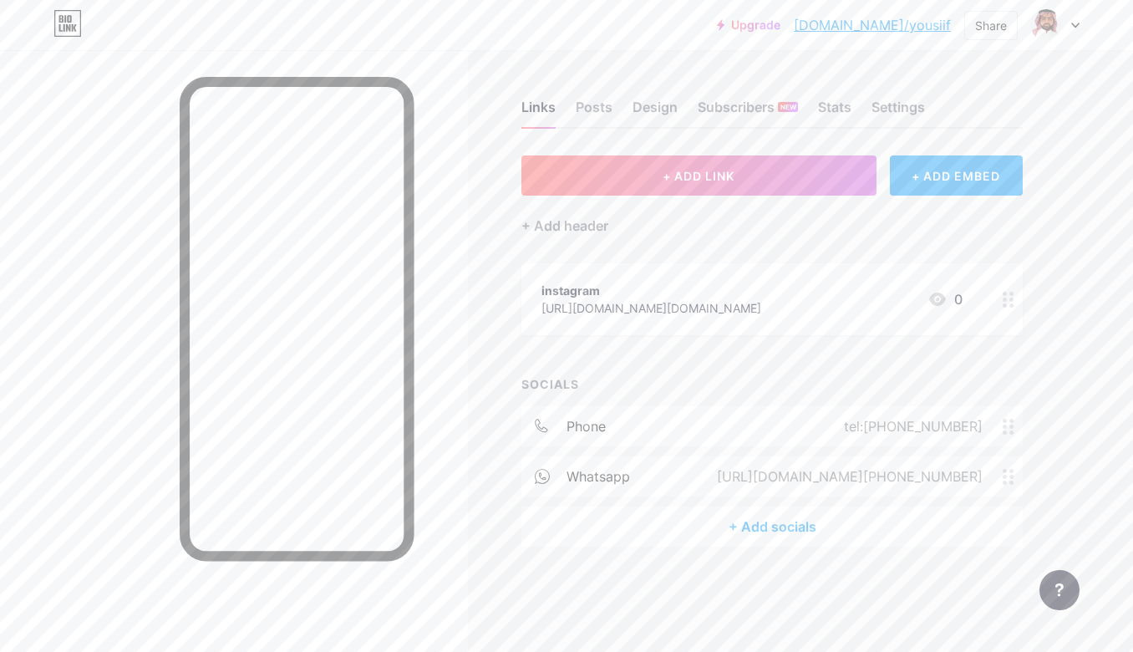
click at [755, 524] on div "+ Add socials" at bounding box center [771, 526] width 501 height 40
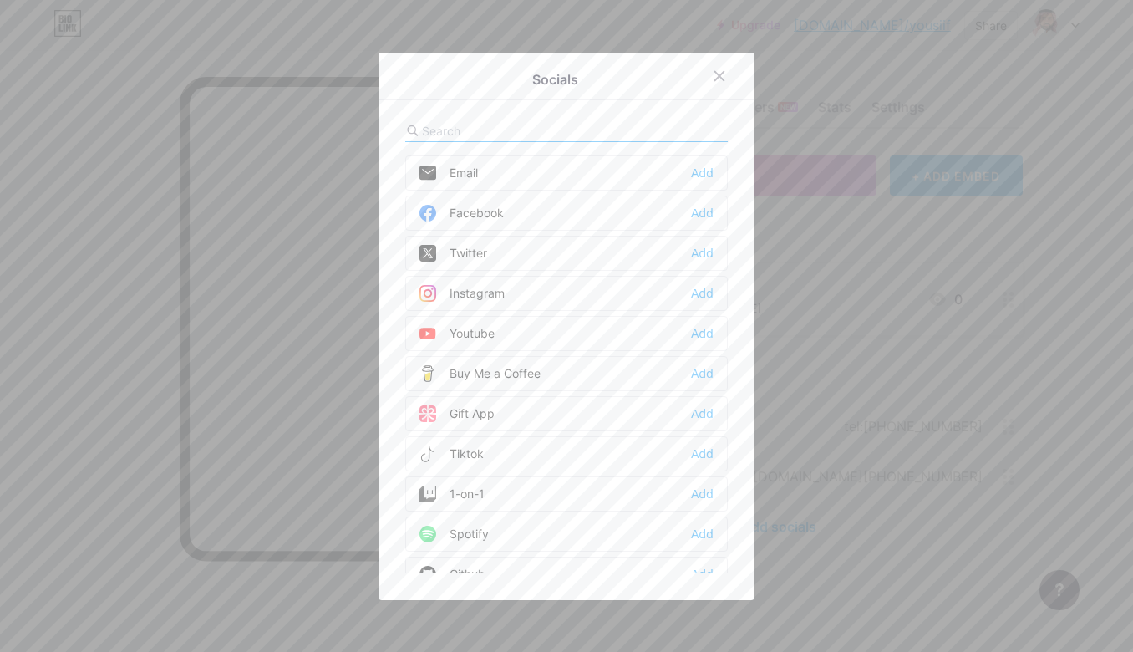
click at [499, 175] on div "Email Add" at bounding box center [566, 172] width 323 height 35
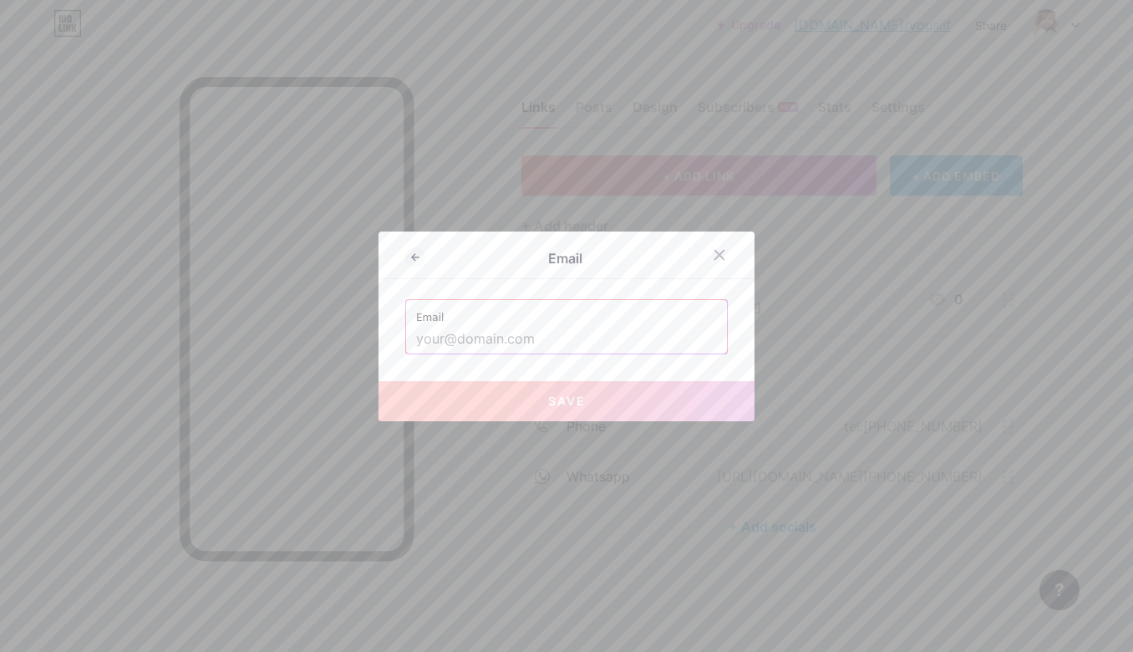
click at [509, 340] on input "text" at bounding box center [566, 339] width 301 height 28
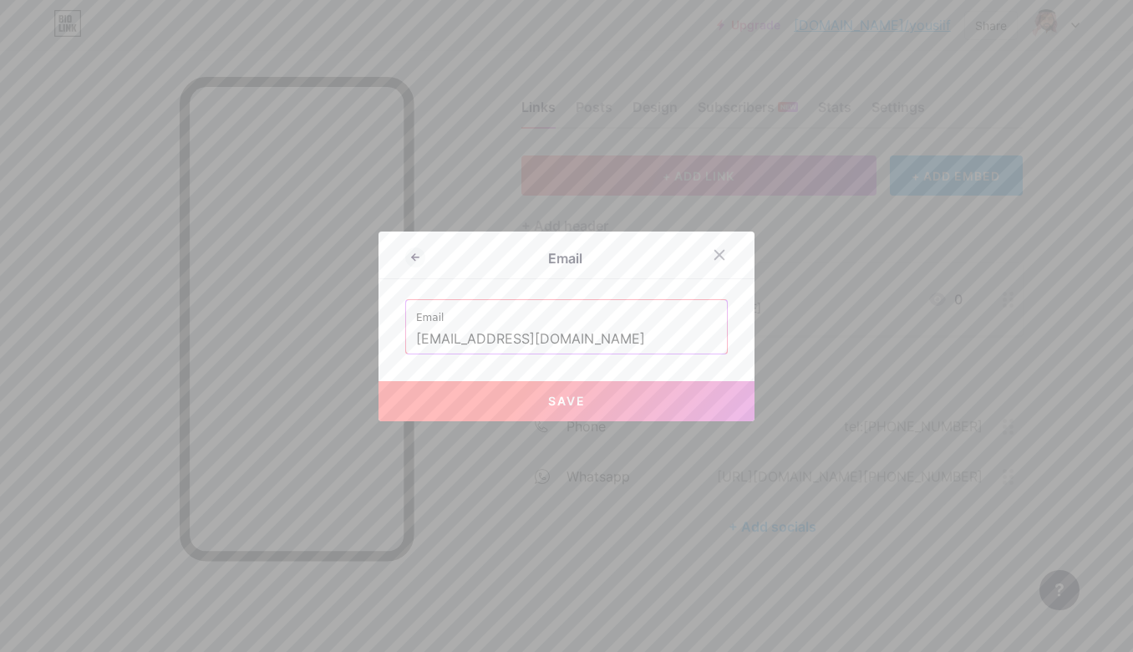
click at [582, 416] on button "Save" at bounding box center [567, 401] width 376 height 40
type input "mailto:[EMAIL_ADDRESS][DOMAIN_NAME]"
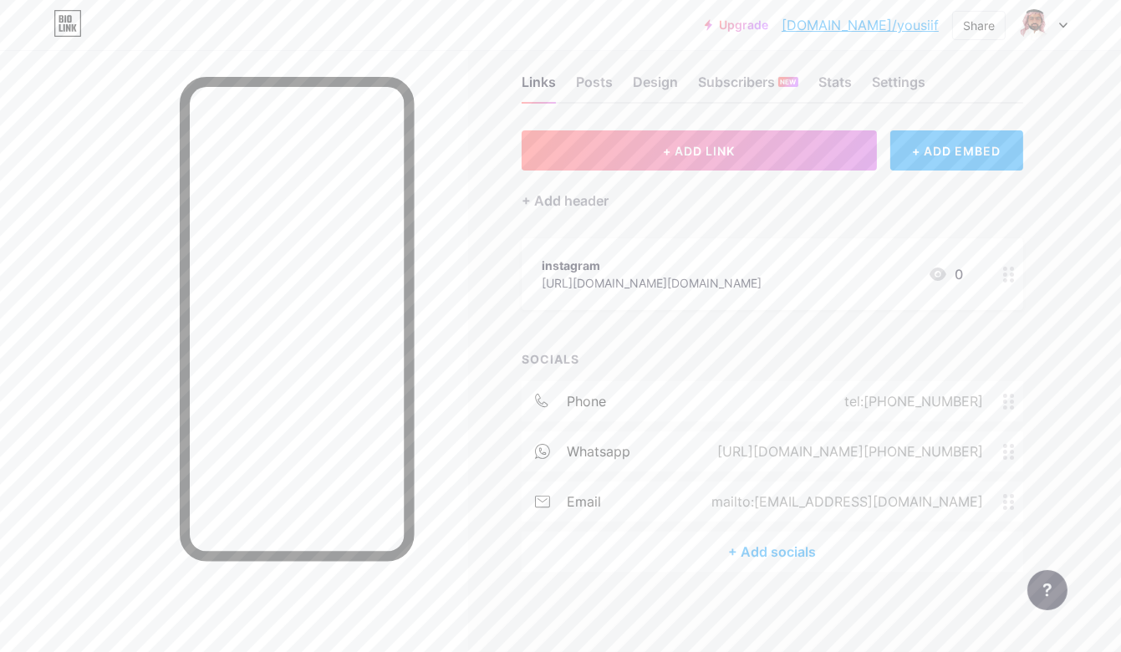
scroll to position [27, 0]
click at [789, 542] on div "+ Add socials" at bounding box center [771, 550] width 501 height 40
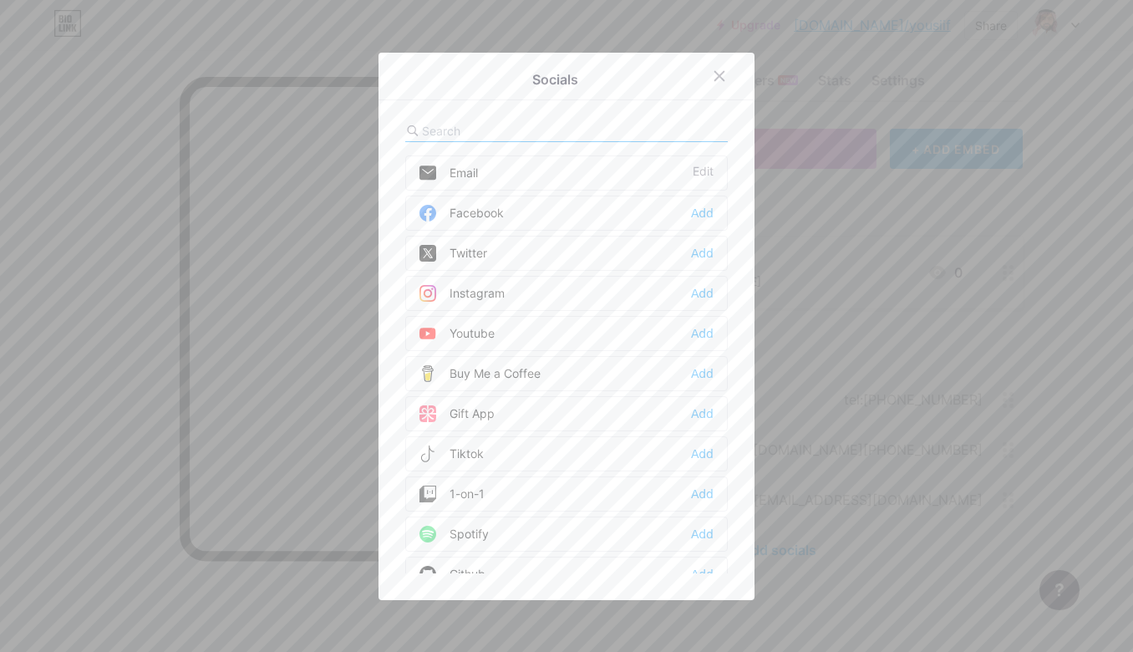
click at [550, 298] on div "Instagram Add" at bounding box center [566, 293] width 323 height 35
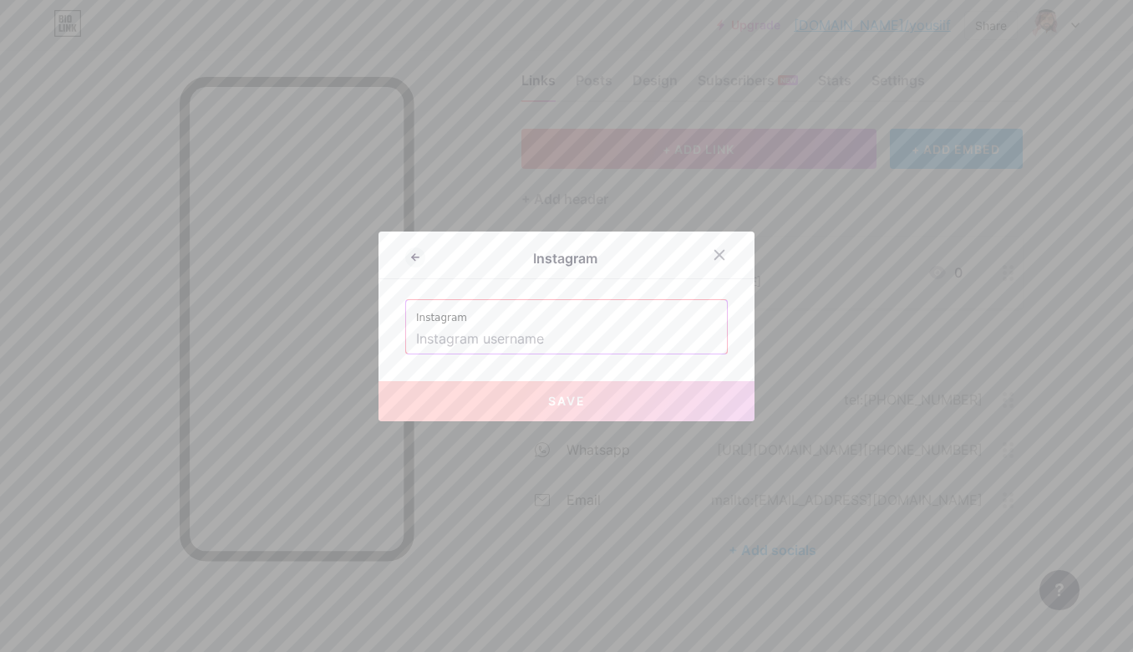
click at [567, 336] on input "text" at bounding box center [566, 339] width 301 height 28
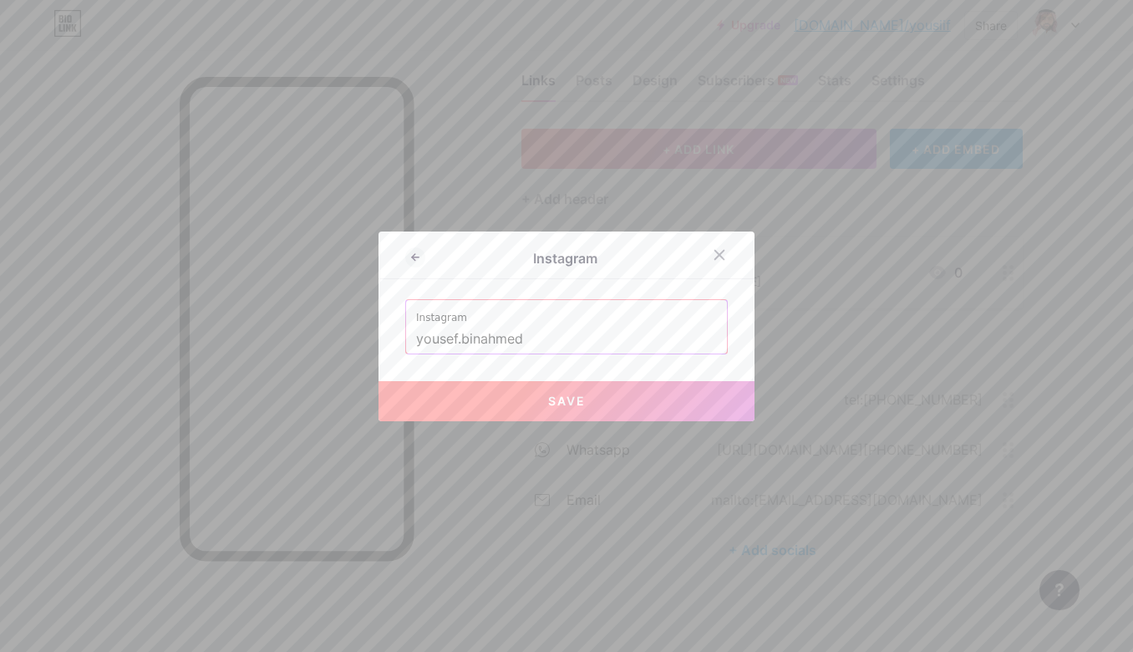
click at [541, 401] on button "Save" at bounding box center [567, 401] width 376 height 40
type input "[URL][DOMAIN_NAME][DOMAIN_NAME]"
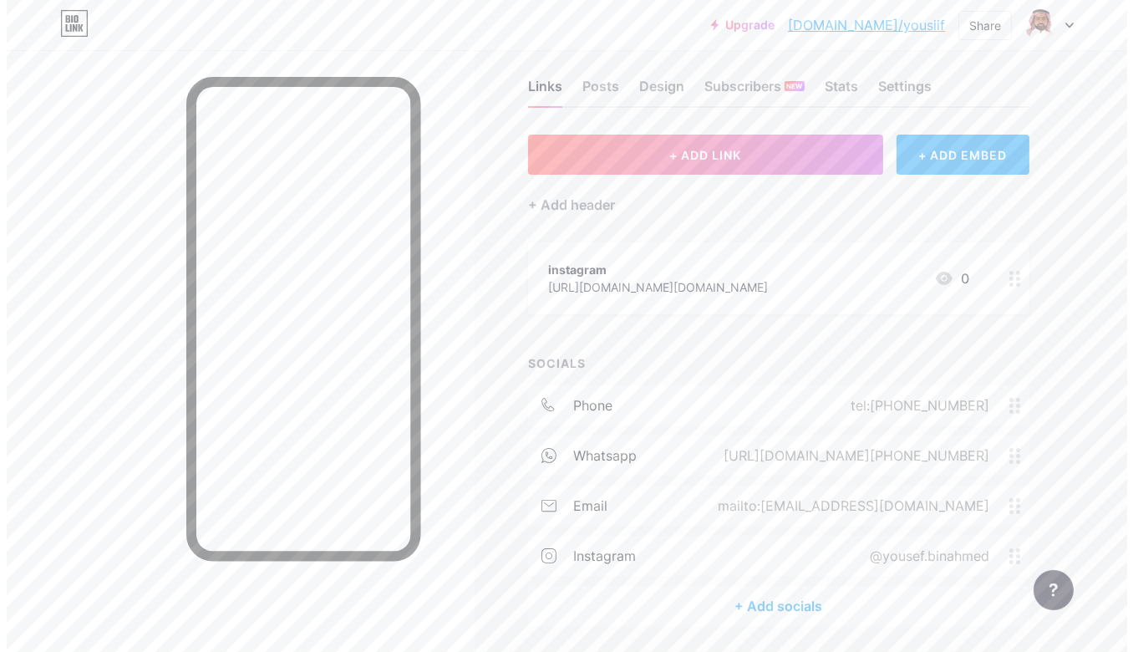
scroll to position [0, 0]
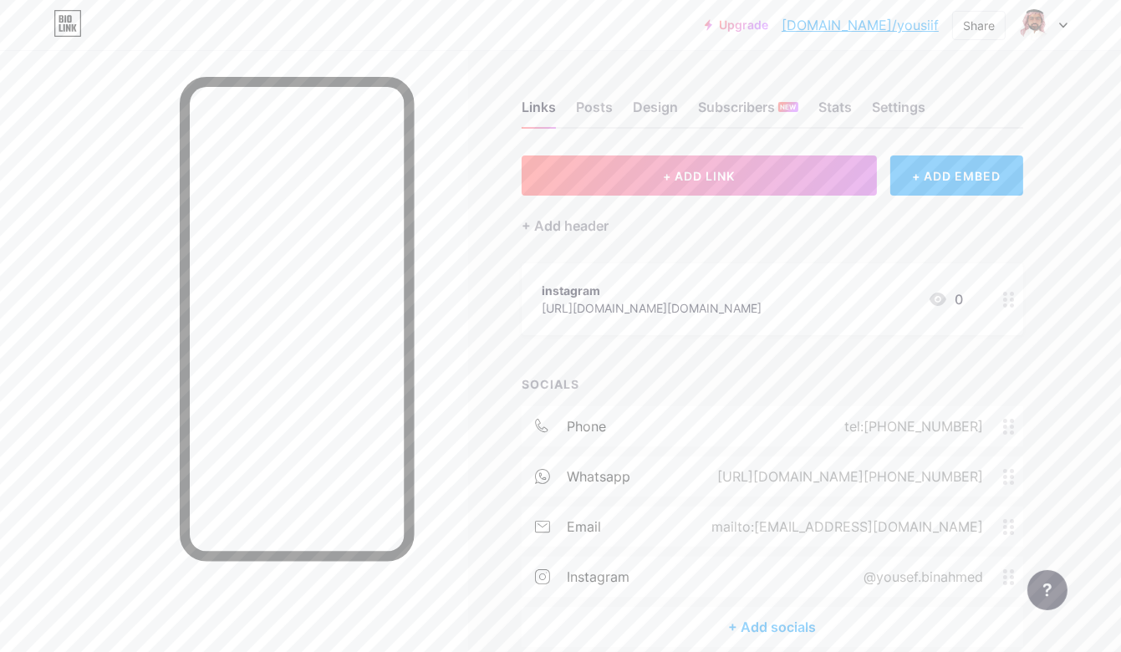
drag, startPoint x: 793, startPoint y: 288, endPoint x: 750, endPoint y: 307, distance: 47.5
click at [750, 307] on div "[URL][DOMAIN_NAME][DOMAIN_NAME]" at bounding box center [651, 308] width 220 height 18
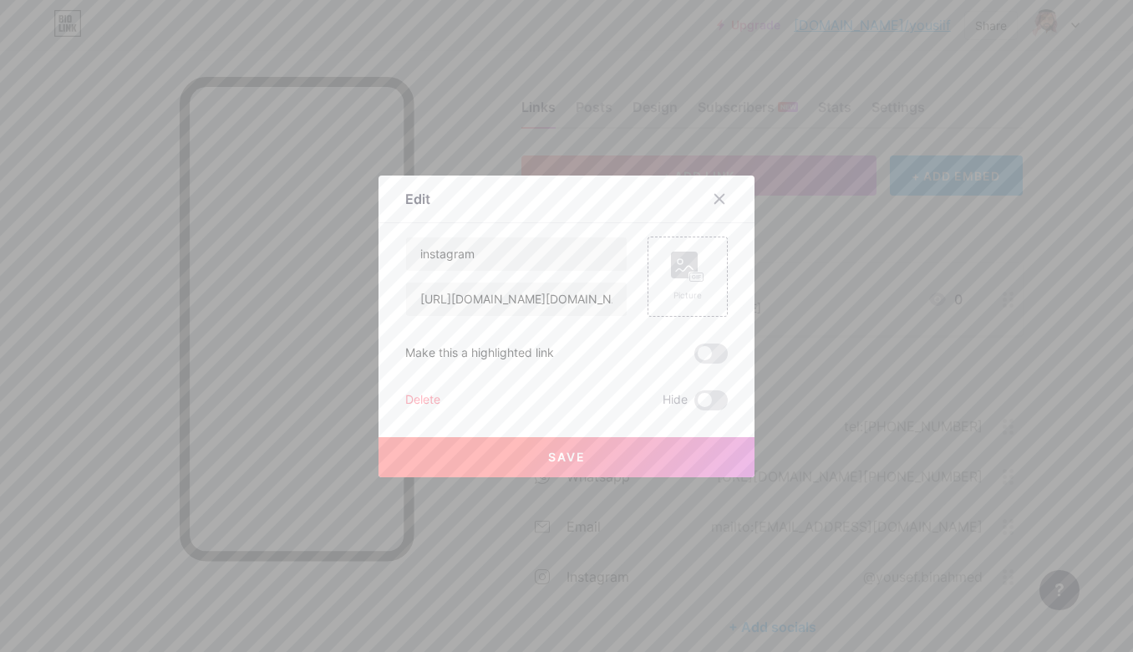
click at [431, 404] on div "Delete" at bounding box center [422, 400] width 35 height 20
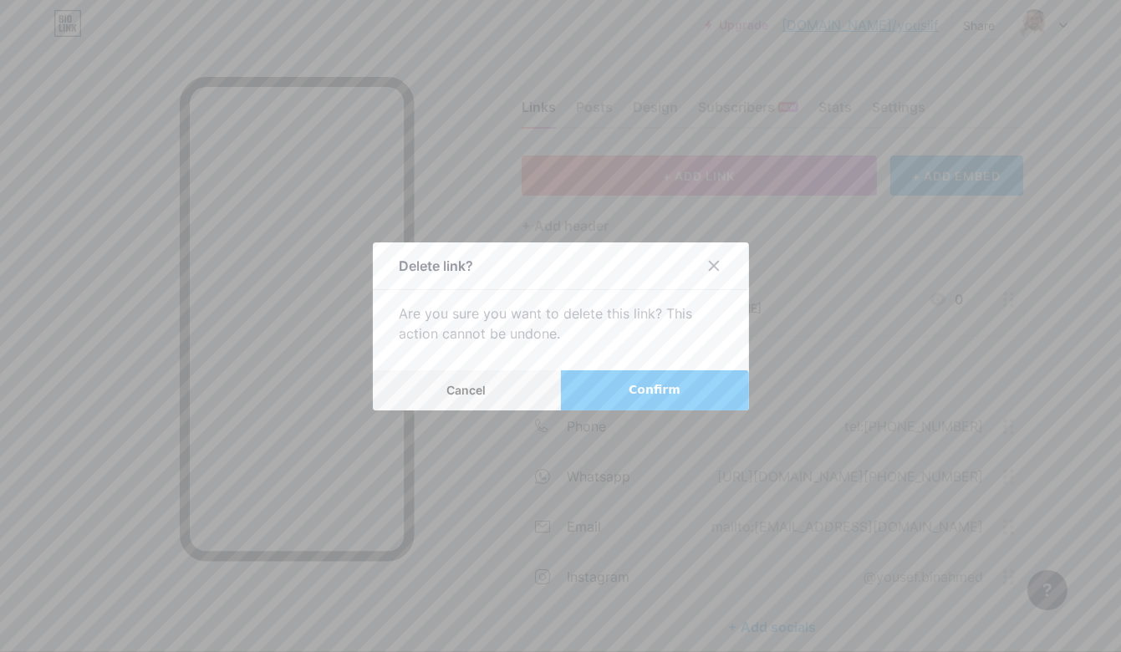
click at [631, 389] on button "Confirm" at bounding box center [655, 390] width 188 height 40
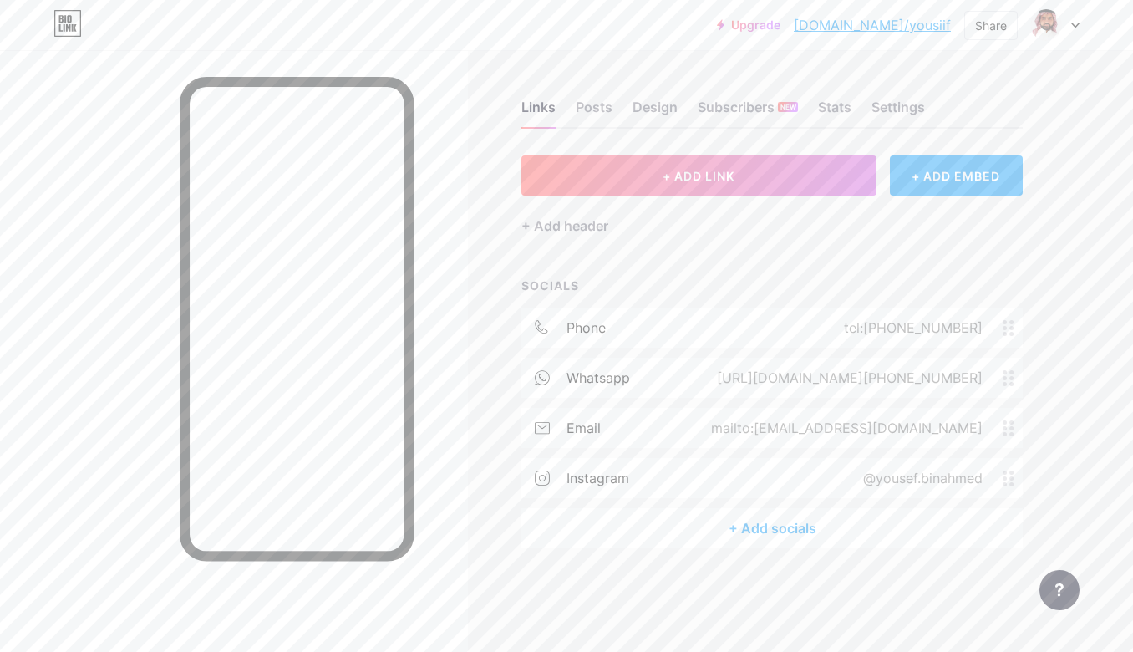
click at [750, 526] on div "+ Add socials" at bounding box center [771, 528] width 501 height 40
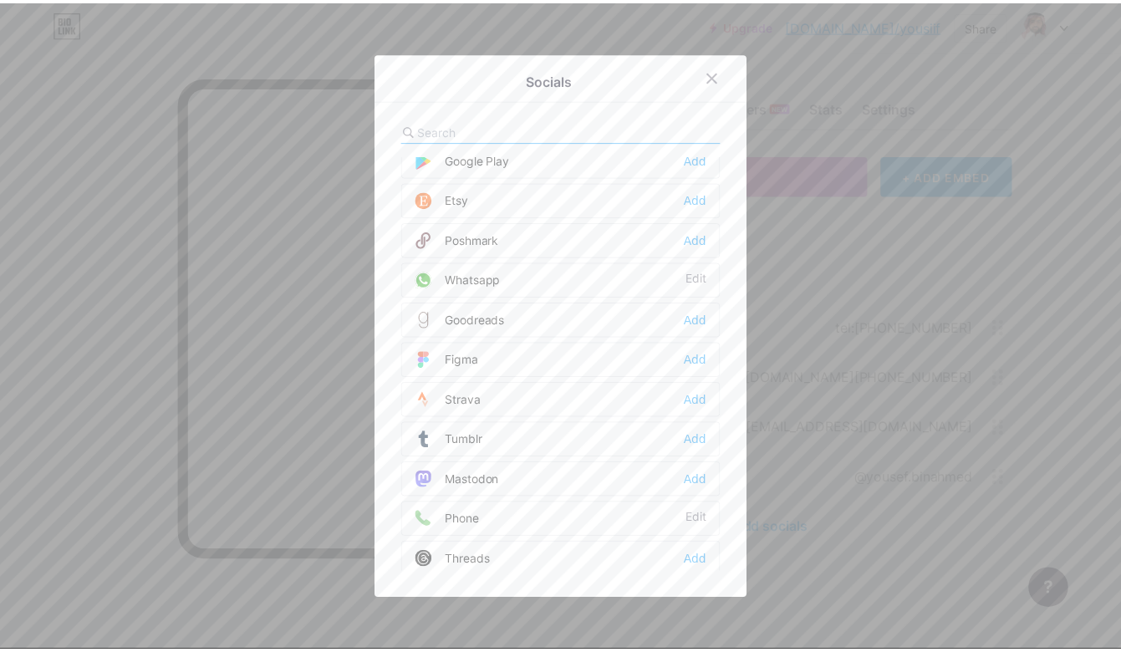
scroll to position [1472, 0]
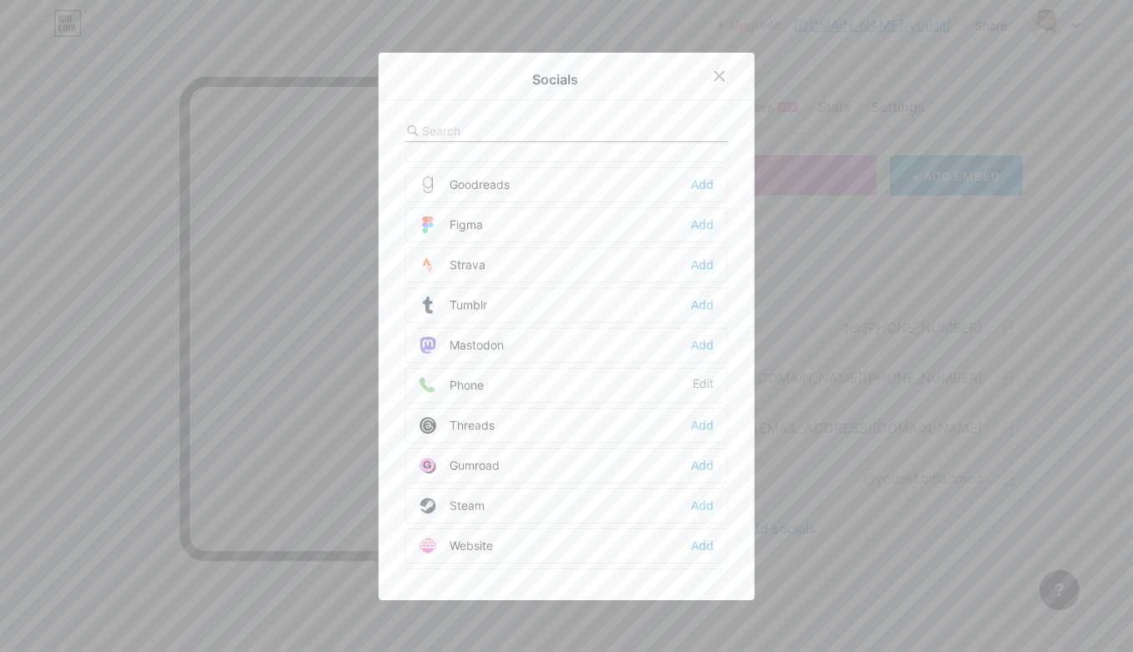
click at [618, 528] on div "Website Add" at bounding box center [566, 545] width 323 height 35
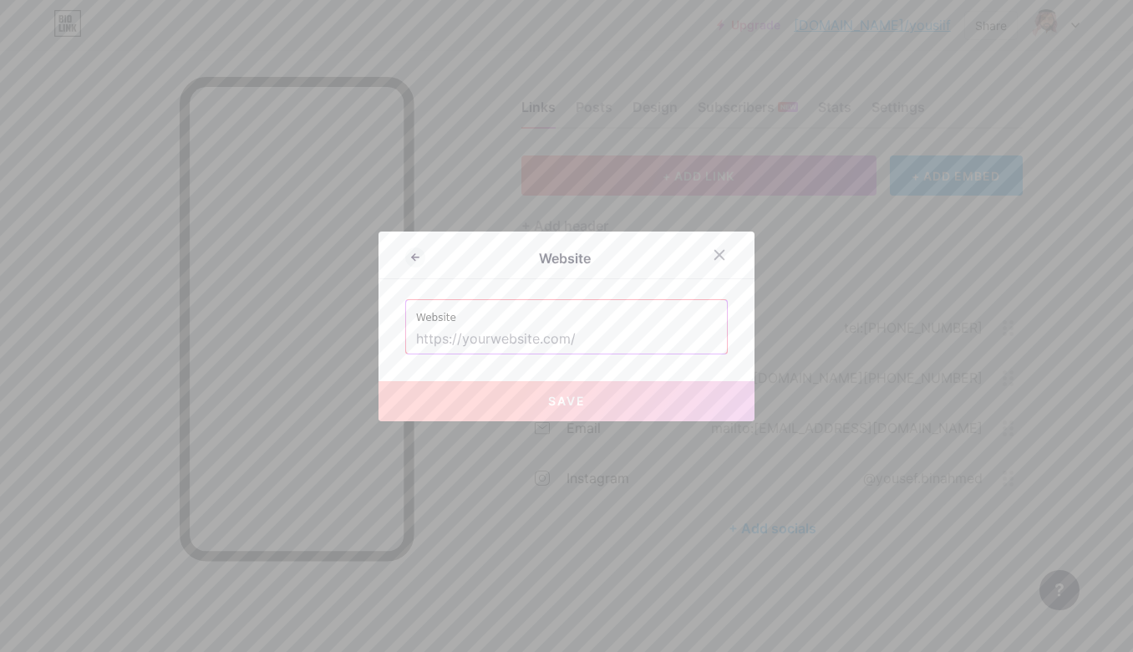
click at [540, 341] on input "text" at bounding box center [566, 339] width 301 height 28
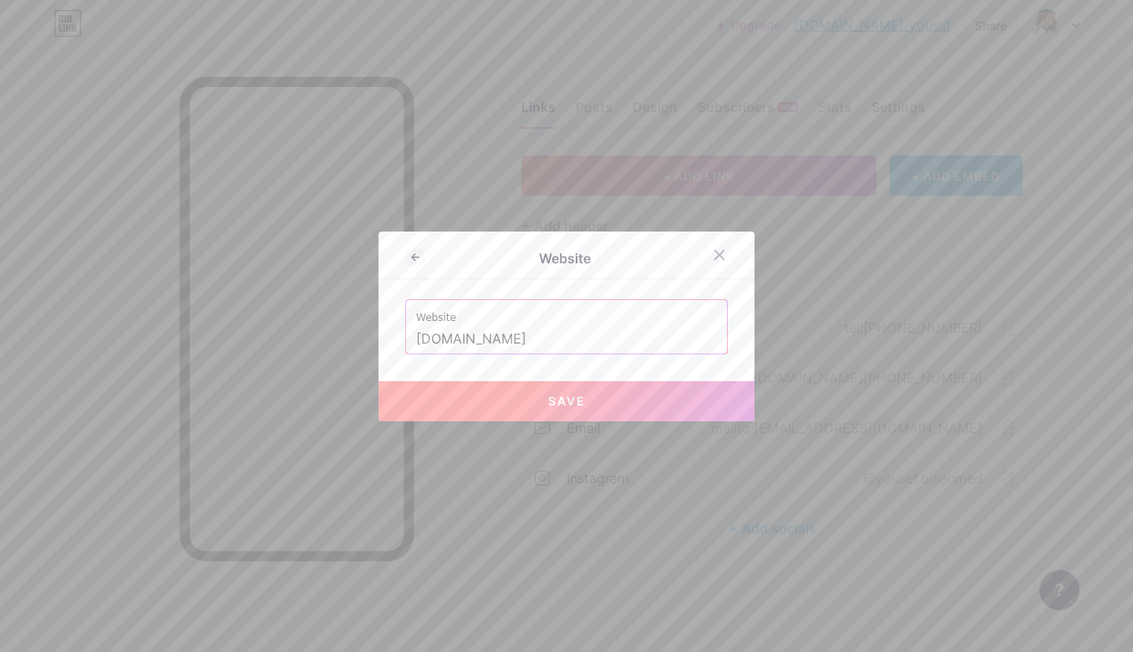
click at [553, 400] on span "Save" at bounding box center [567, 401] width 38 height 14
type input "[URL][DOMAIN_NAME]"
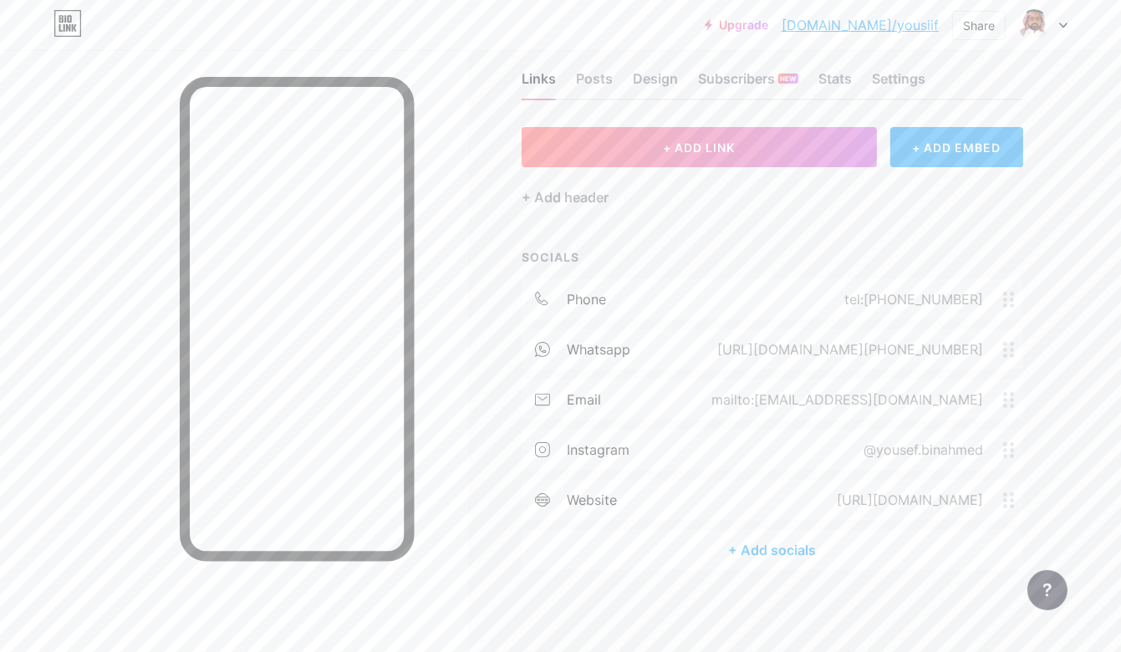
scroll to position [0, 0]
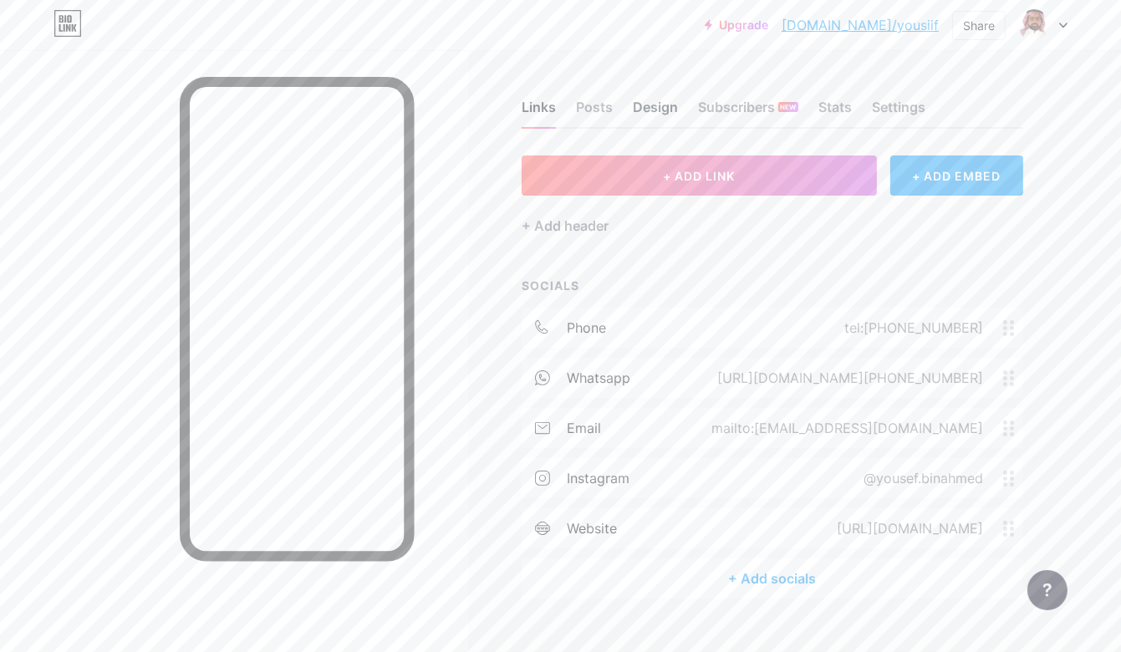
click at [665, 115] on div "Design" at bounding box center [655, 112] width 45 height 30
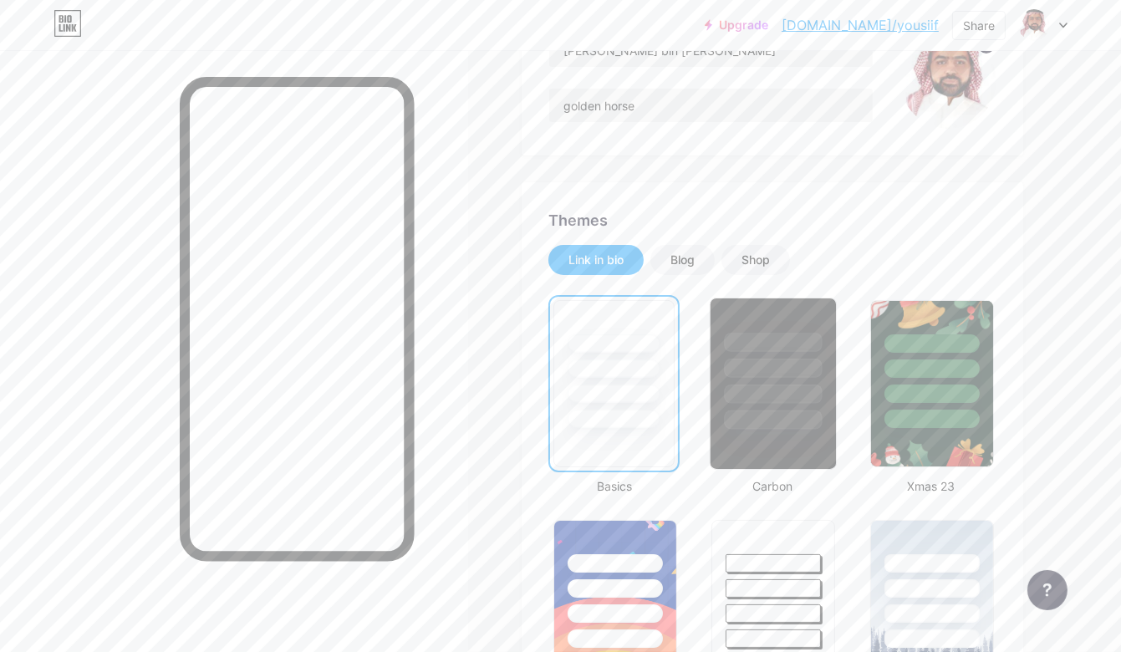
scroll to position [167, 0]
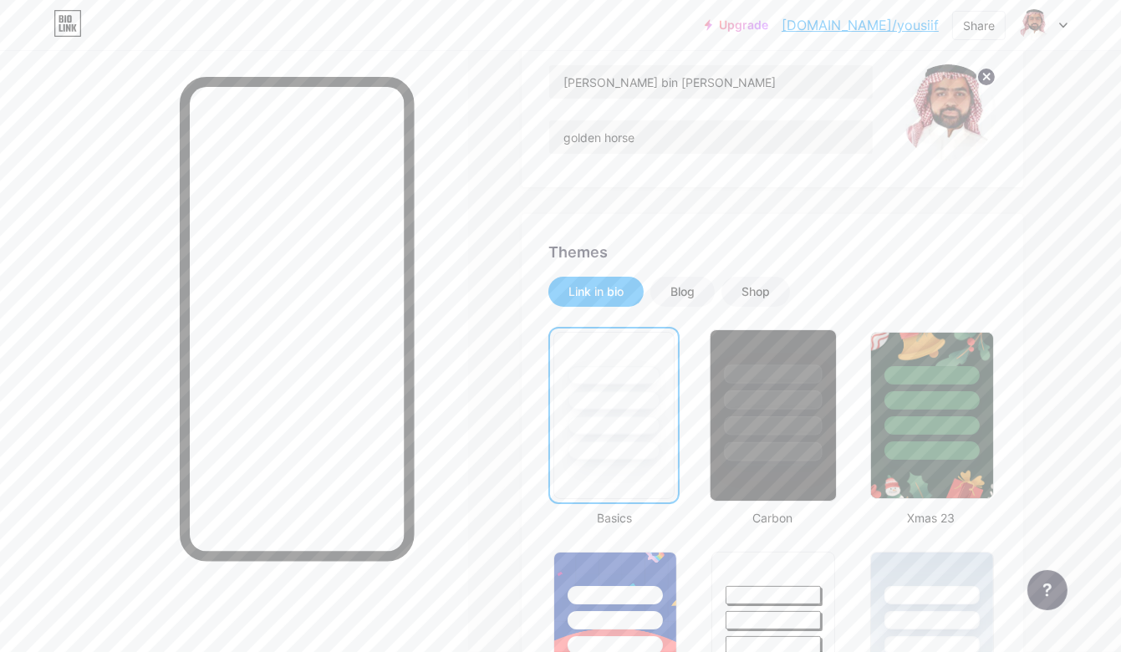
click at [815, 427] on div at bounding box center [773, 425] width 98 height 19
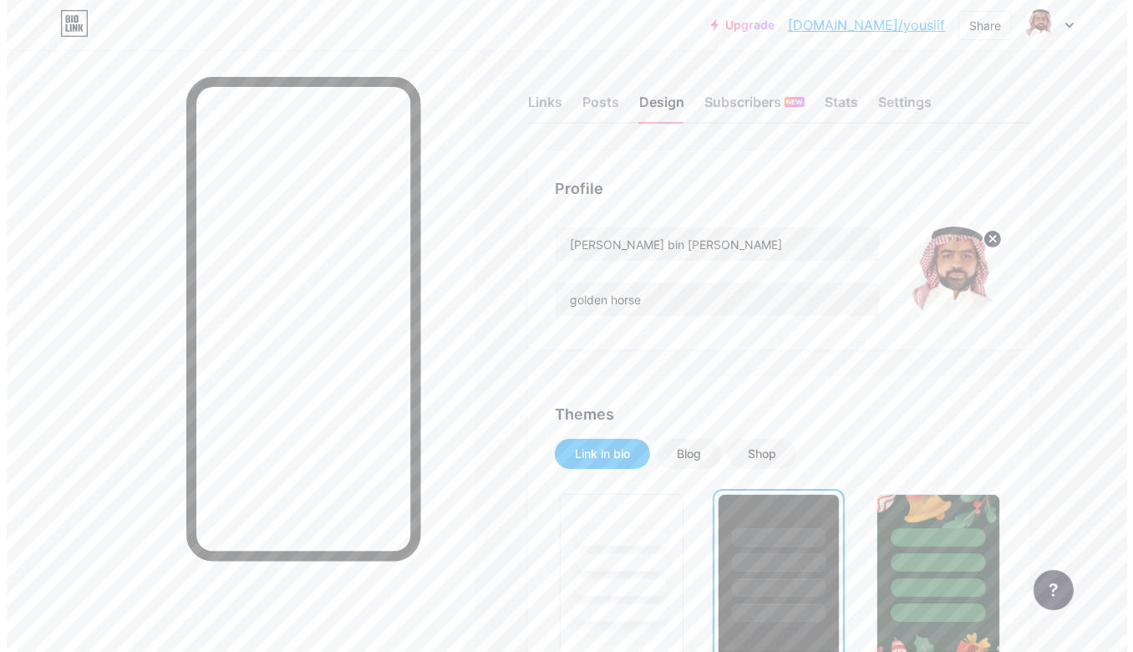
scroll to position [0, 0]
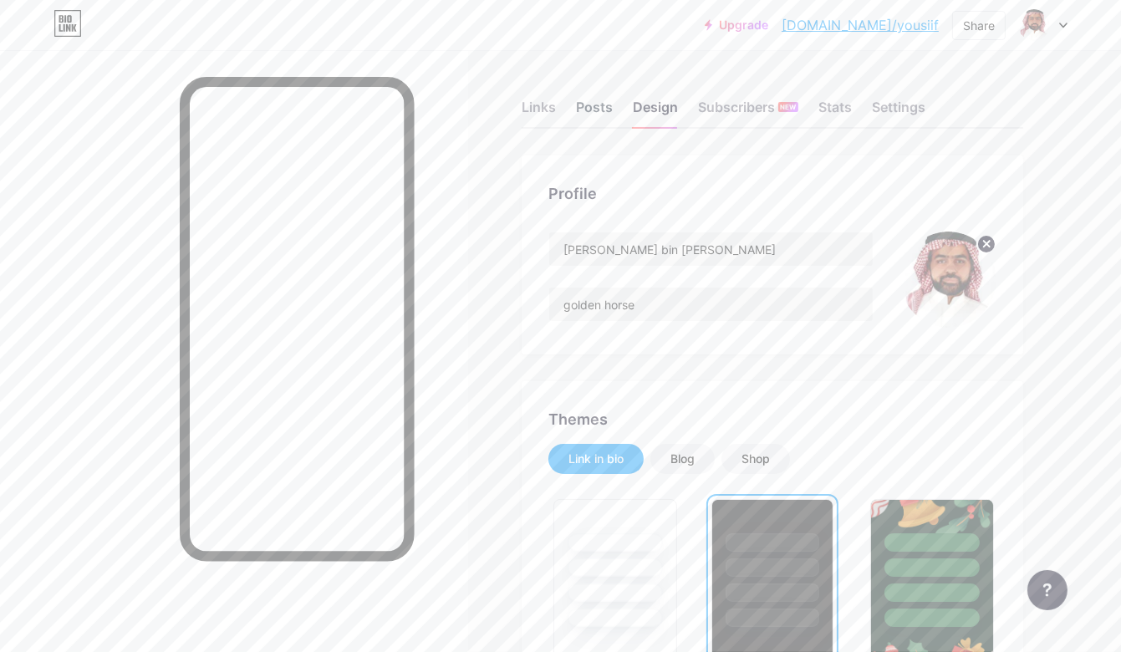
click at [593, 99] on div "Posts" at bounding box center [594, 112] width 37 height 30
